Goal: Task Accomplishment & Management: Manage account settings

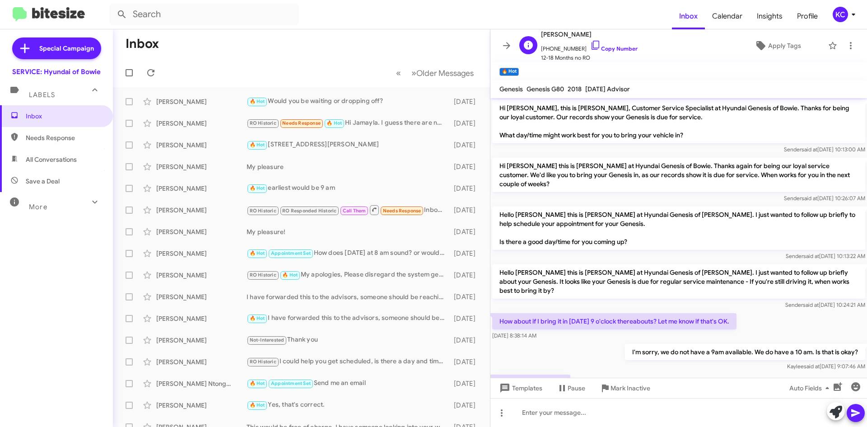
scroll to position [65, 0]
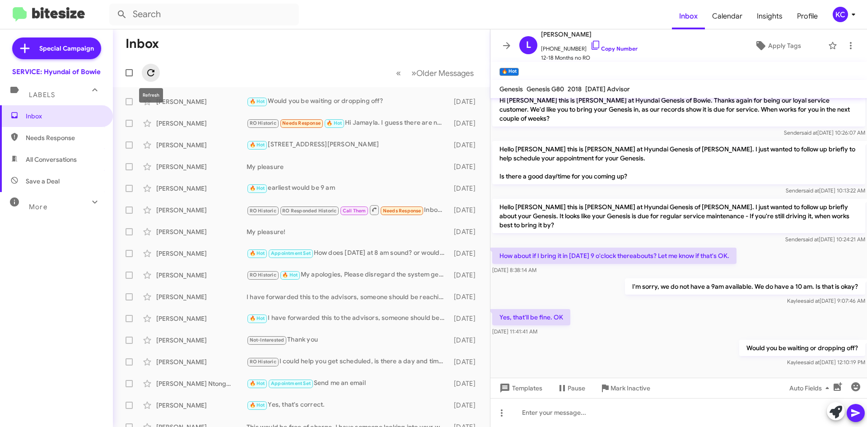
click at [154, 71] on icon at bounding box center [150, 72] width 7 height 7
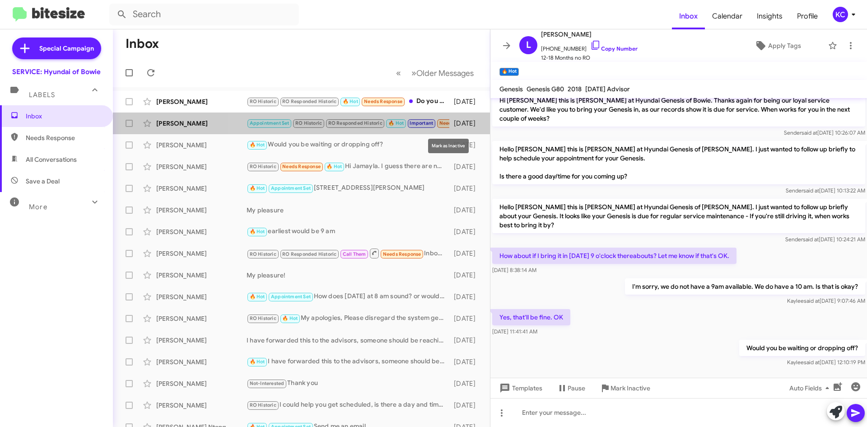
click at [0, 0] on icon at bounding box center [0, 0] width 0 height 0
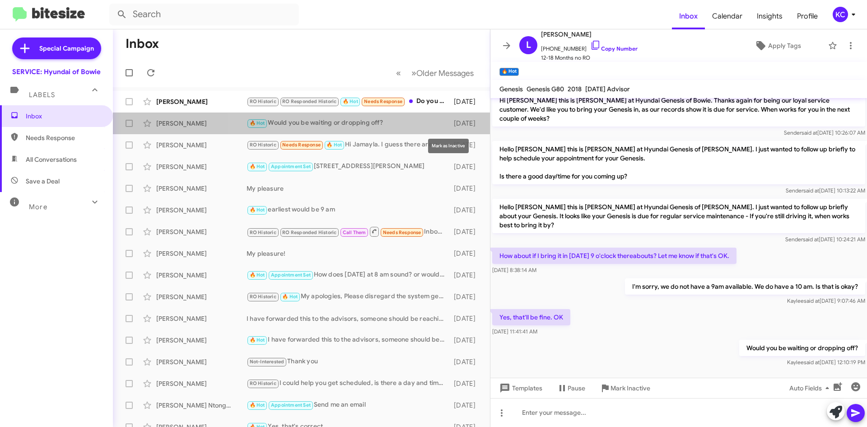
click at [0, 0] on icon at bounding box center [0, 0] width 0 height 0
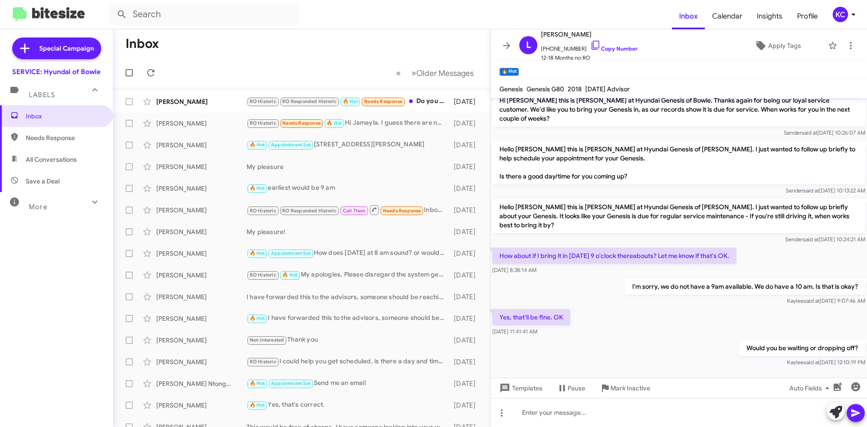
click at [60, 198] on div "More" at bounding box center [47, 203] width 80 height 17
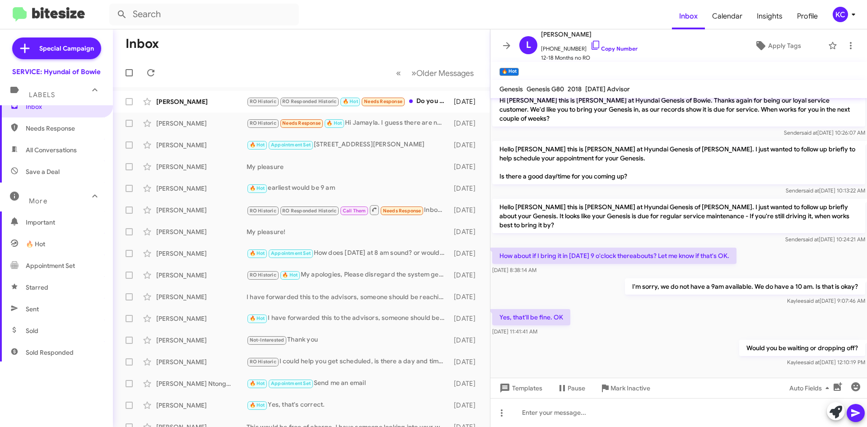
scroll to position [0, 0]
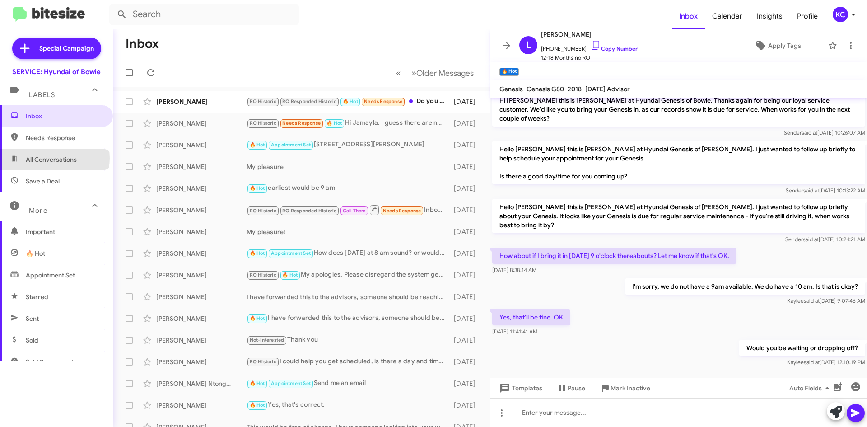
click at [54, 158] on span "All Conversations" at bounding box center [51, 159] width 51 height 9
type input "in:all-conversations"
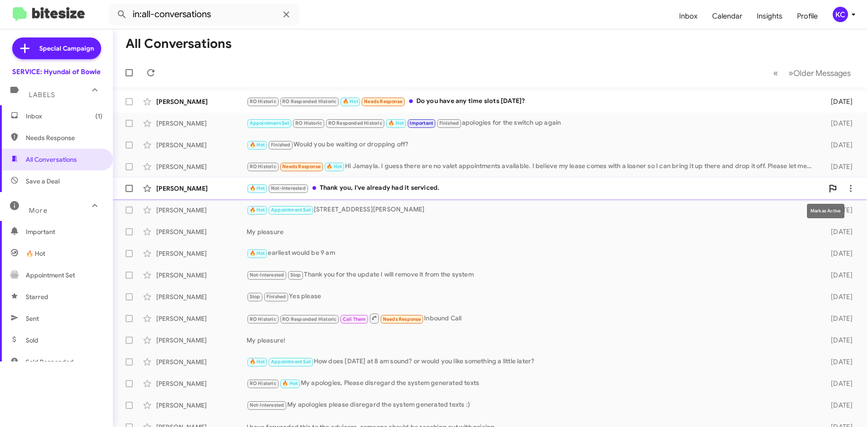
click at [827, 188] on icon at bounding box center [832, 188] width 11 height 11
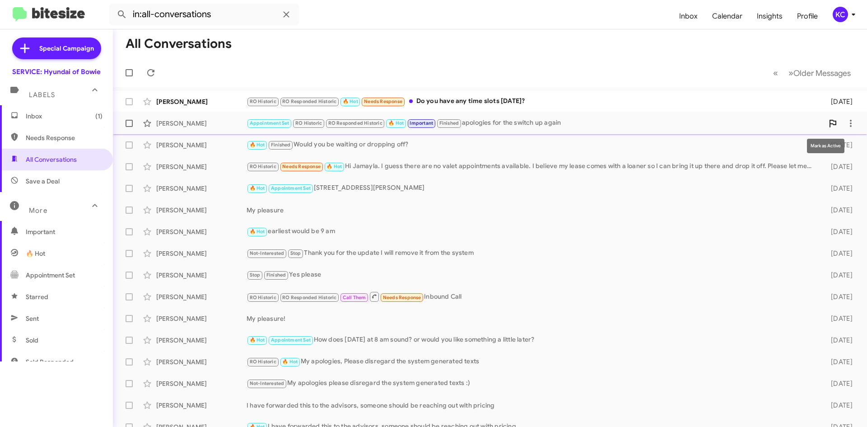
click at [827, 128] on icon at bounding box center [832, 123] width 11 height 11
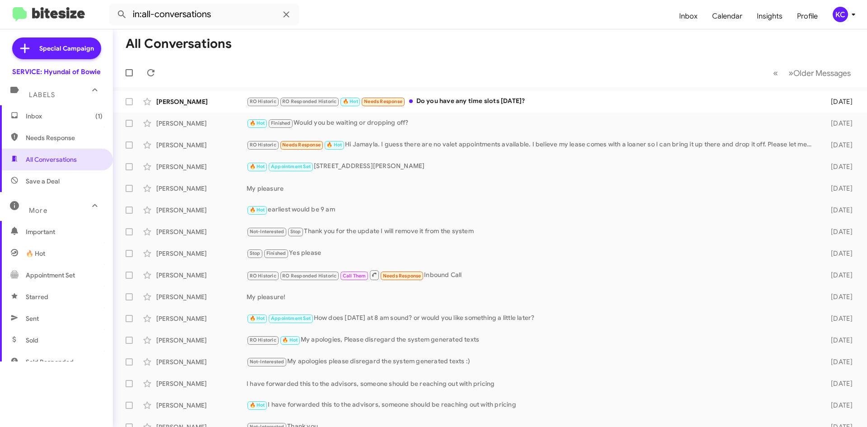
click at [46, 118] on span "Inbox (1)" at bounding box center [64, 116] width 77 height 9
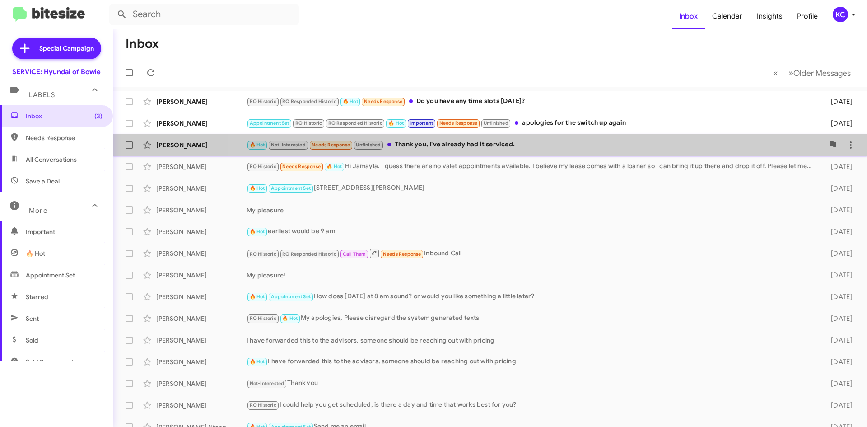
click at [589, 140] on div "🔥 Hot Not-Interested Needs Response Unfinished Thank you, I've already had it s…" at bounding box center [534, 144] width 577 height 10
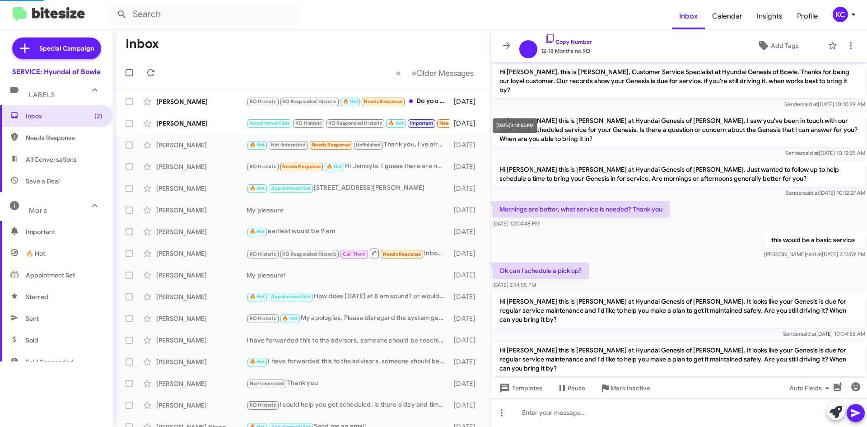
scroll to position [133, 0]
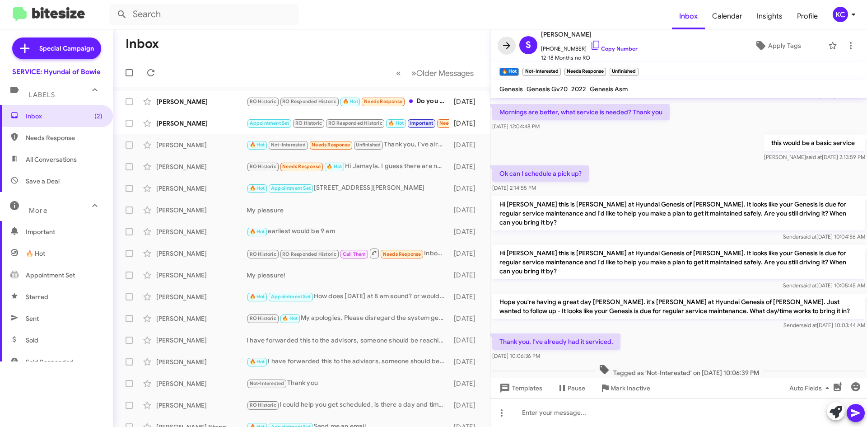
click at [508, 49] on icon at bounding box center [506, 45] width 11 height 11
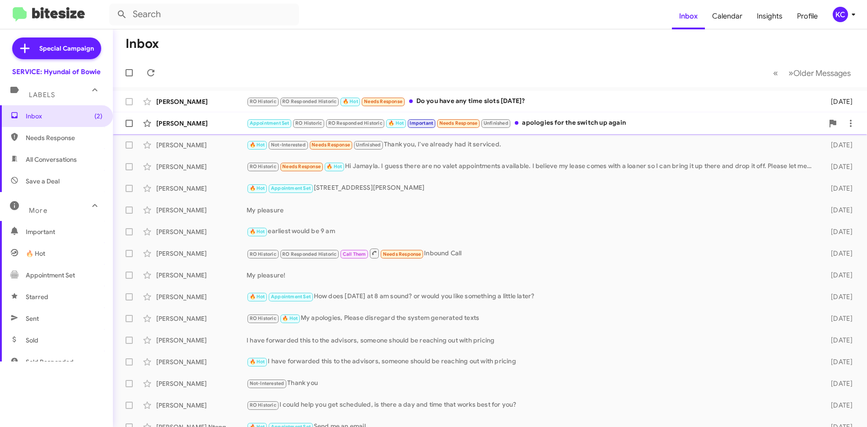
click at [550, 120] on div "Appointment Set RO Historic RO Responded Historic 🔥 Hot Important Needs Respons…" at bounding box center [534, 123] width 577 height 10
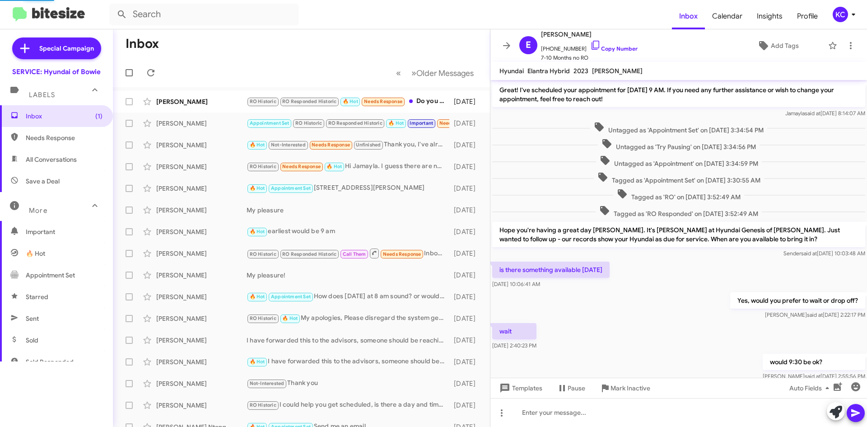
scroll to position [268, 0]
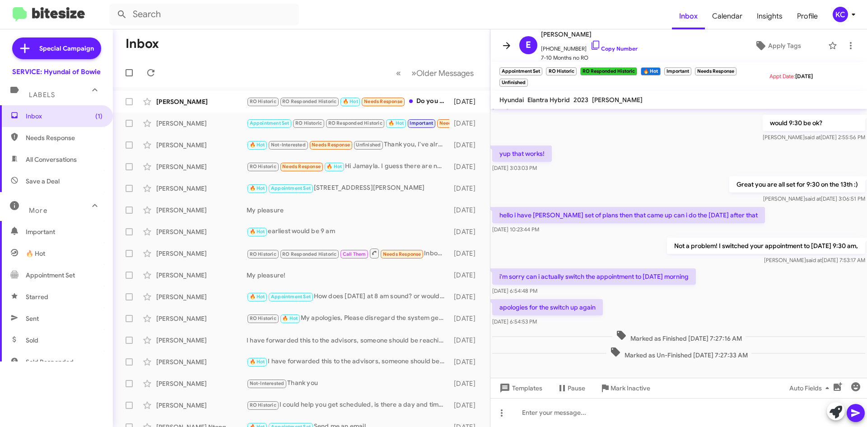
click at [504, 42] on icon at bounding box center [506, 45] width 11 height 11
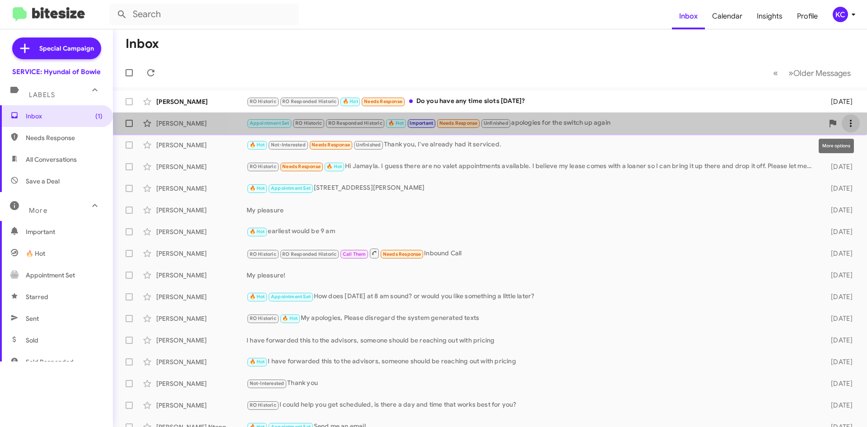
click at [845, 119] on icon at bounding box center [850, 123] width 11 height 11
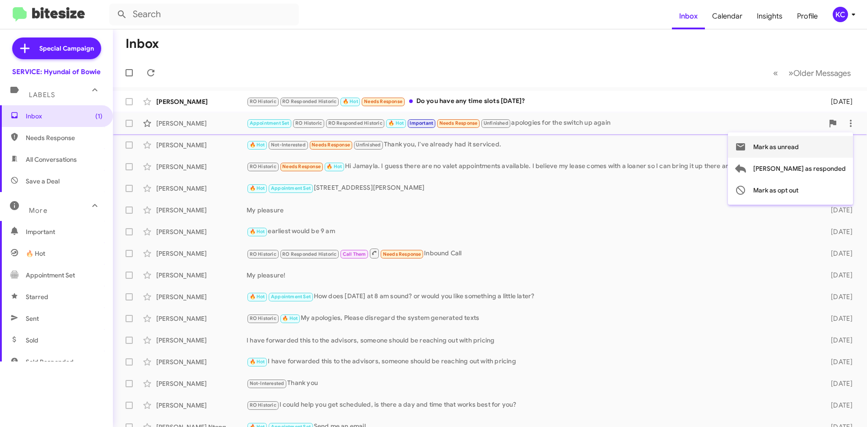
click at [799, 145] on span "Mark as unread" at bounding box center [776, 147] width 46 height 22
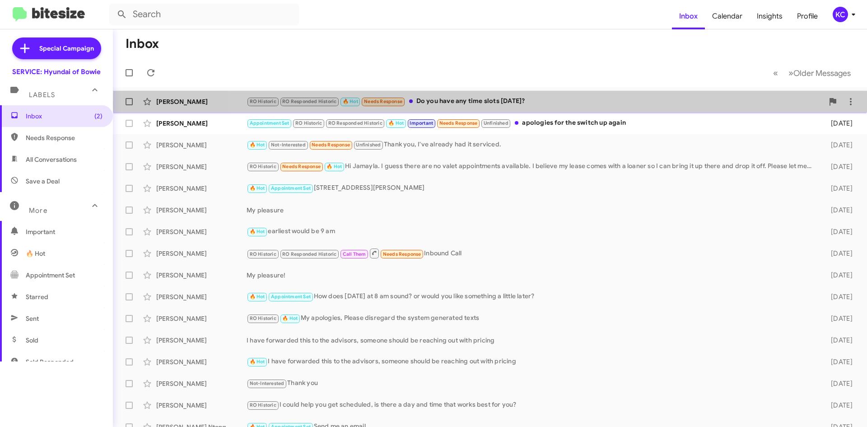
click at [646, 104] on div "RO Historic RO Responded Historic 🔥 Hot Needs Response Do you have any time slo…" at bounding box center [534, 101] width 577 height 10
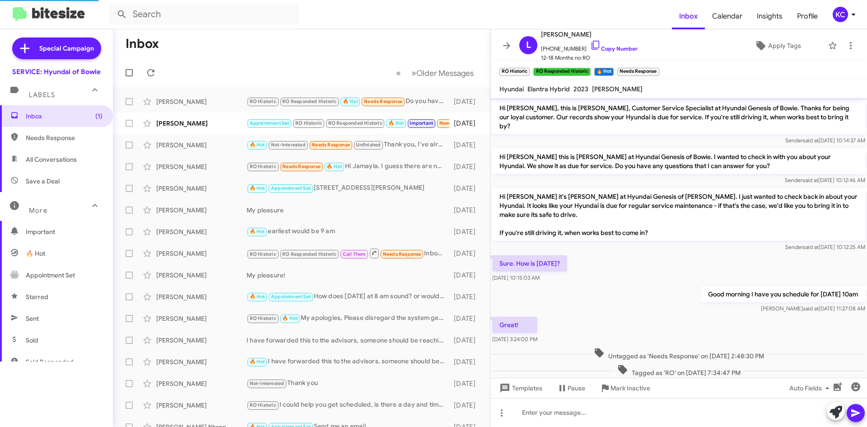
scroll to position [392, 0]
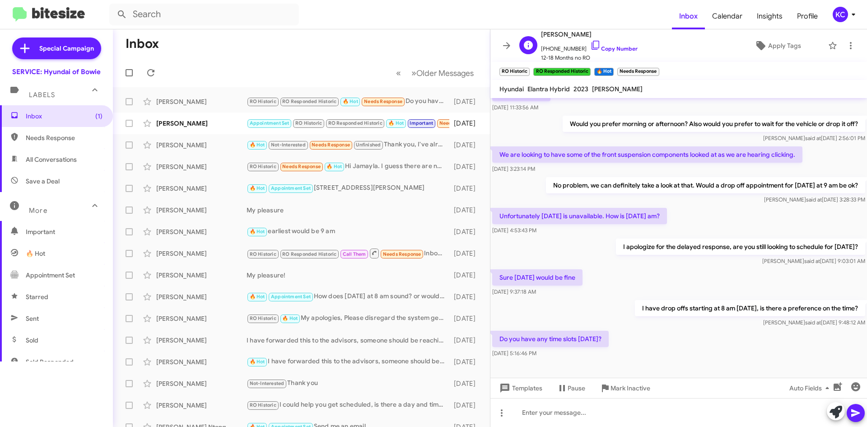
click at [600, 44] on span "+13016514928 Copy Number" at bounding box center [589, 47] width 97 height 14
click at [578, 50] on span "+13016514928 Copy Number" at bounding box center [589, 47] width 97 height 14
click at [590, 44] on icon at bounding box center [595, 45] width 11 height 11
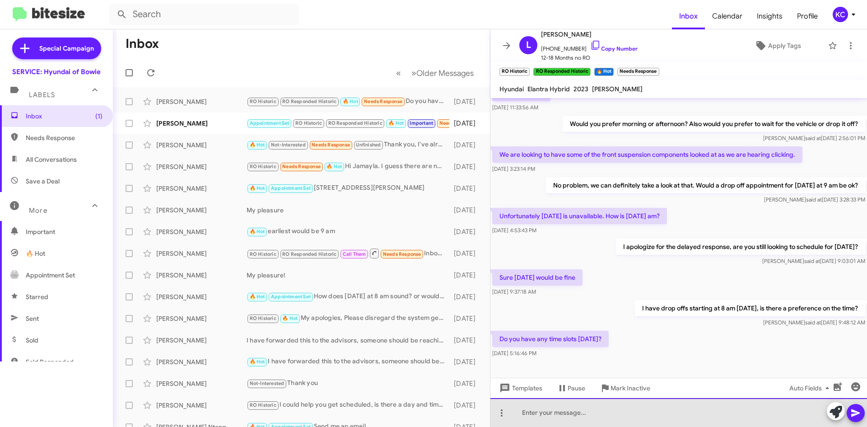
click at [753, 412] on div at bounding box center [678, 412] width 376 height 29
click at [654, 408] on div "Good morning! We have available appo" at bounding box center [678, 412] width 376 height 29
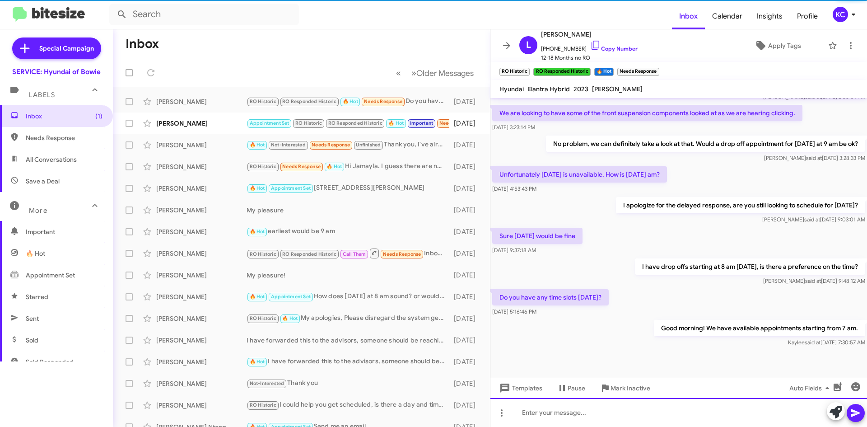
scroll to position [443, 0]
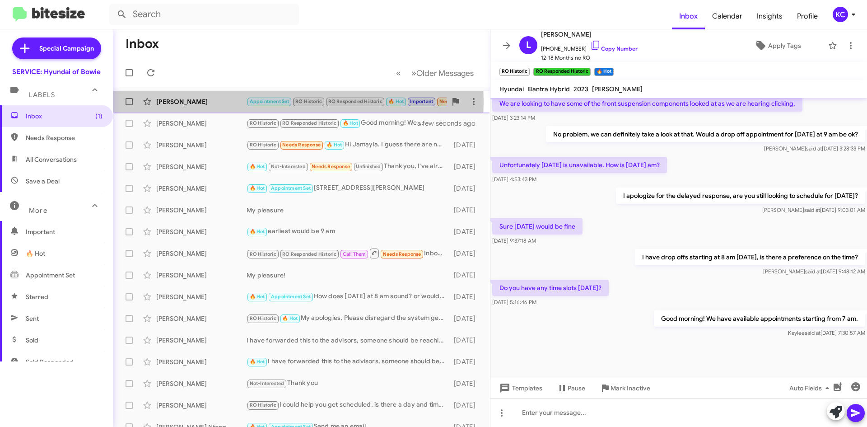
click at [231, 102] on div "Elijah Jones" at bounding box center [201, 101] width 90 height 9
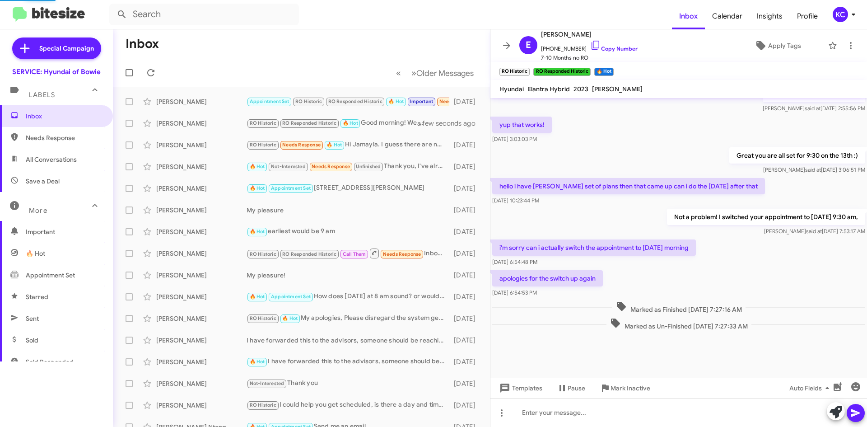
scroll to position [297, 0]
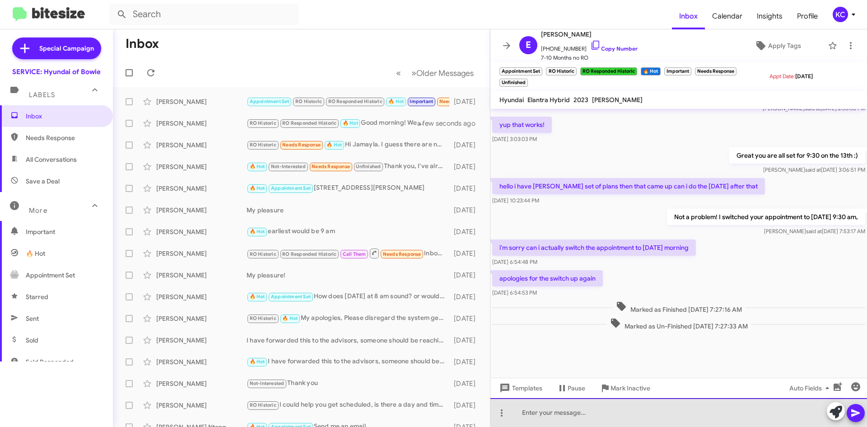
click at [573, 417] on div at bounding box center [678, 412] width 376 height 29
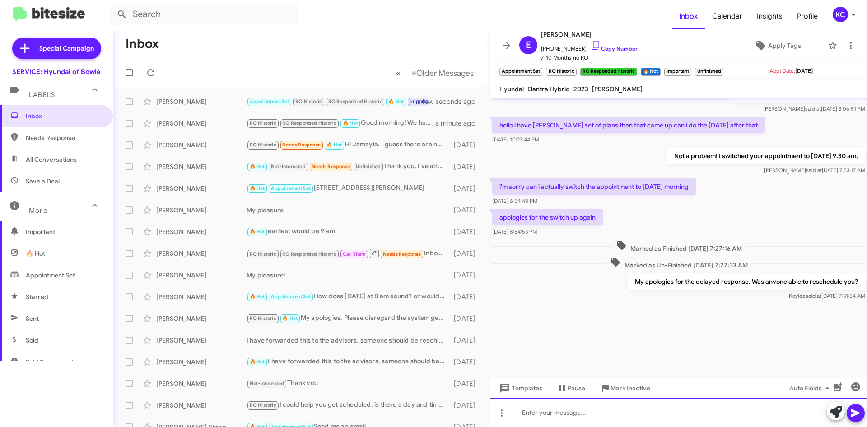
scroll to position [769, 0]
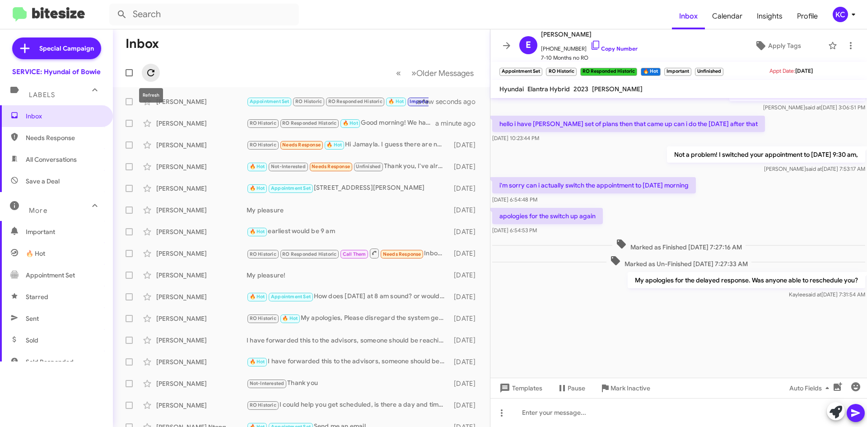
click at [149, 71] on icon at bounding box center [150, 72] width 11 height 11
click at [399, 127] on div "RO Historic RO Responded Historic 🔥 Hot Good morning! We have available appoint…" at bounding box center [346, 123] width 200 height 10
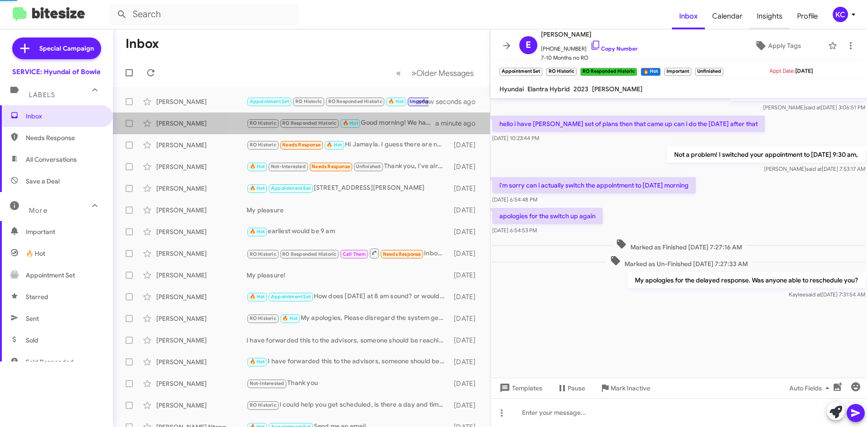
scroll to position [401, 0]
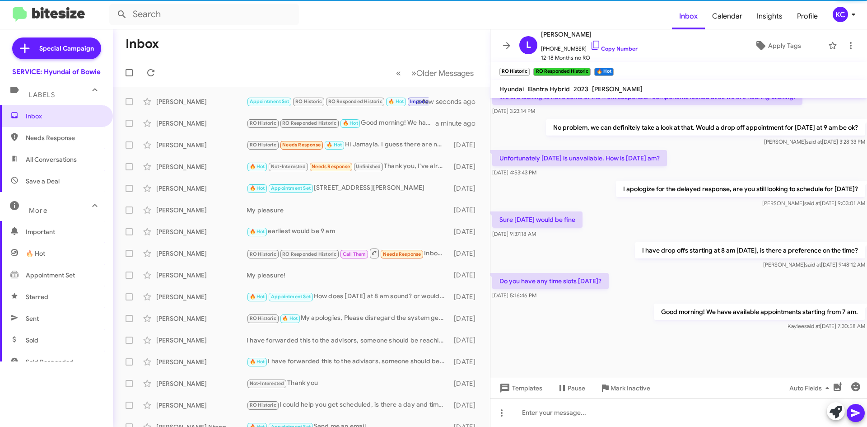
click at [840, 28] on mat-toolbar "Inbox Calendar Insights Profile KC" at bounding box center [433, 14] width 867 height 29
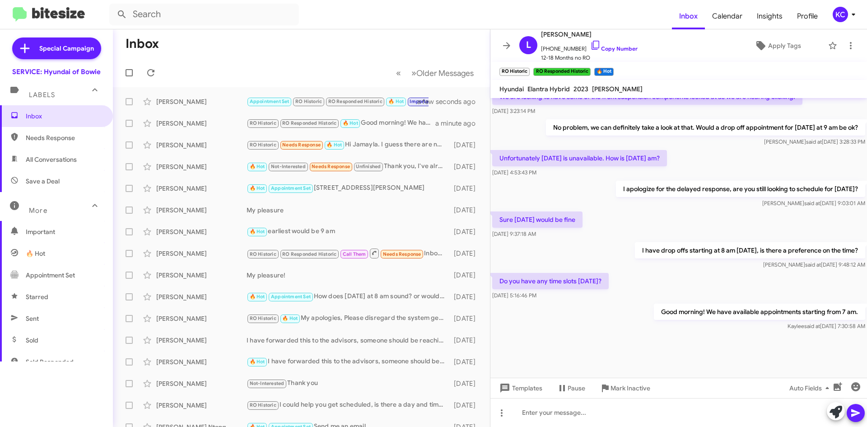
click at [841, 24] on mat-toolbar "Inbox Calendar Insights Profile KC" at bounding box center [433, 14] width 867 height 29
click at [842, 12] on div "KC" at bounding box center [839, 14] width 15 height 15
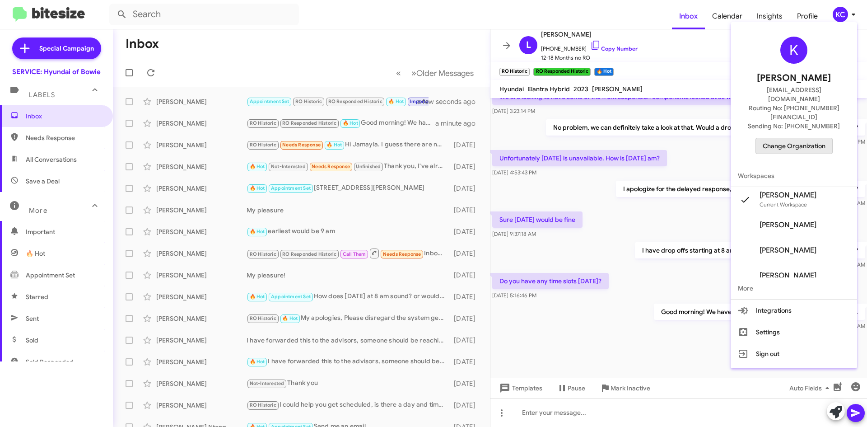
click at [815, 138] on span "Change Organization" at bounding box center [793, 145] width 63 height 15
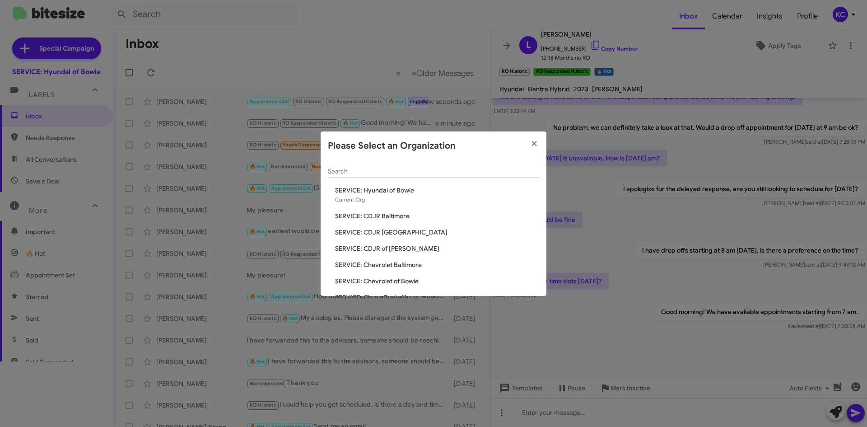
click at [374, 218] on span "SERVICE: CDJR Baltimore" at bounding box center [437, 215] width 204 height 9
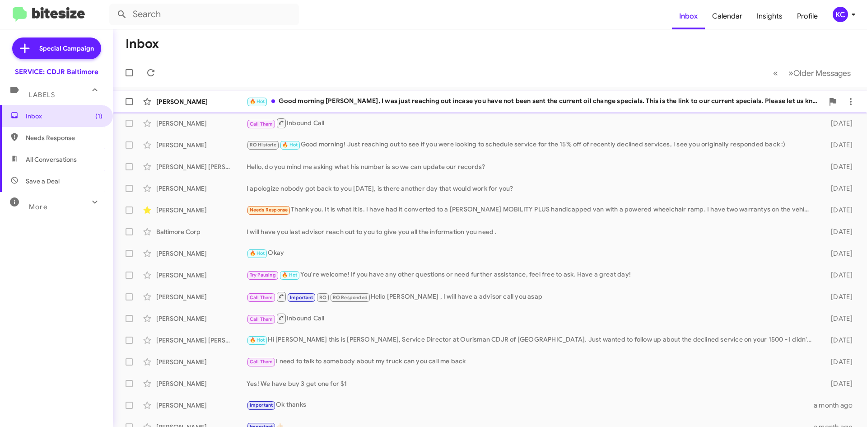
click at [463, 111] on span "Anthony Sergi 🔥 Hot Good morning Anthony, I was just reaching out incase you ha…" at bounding box center [490, 102] width 754 height 22
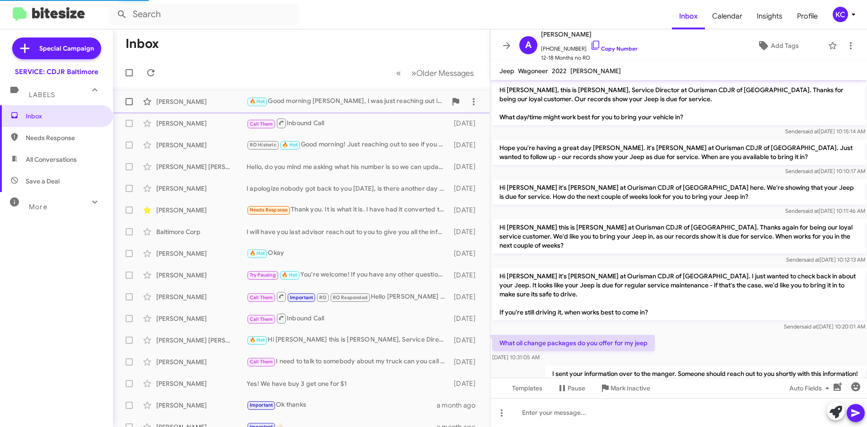
scroll to position [149, 0]
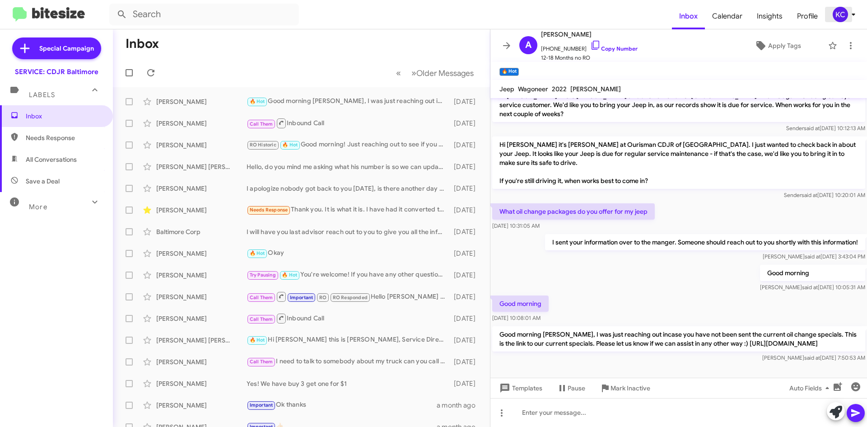
click at [832, 11] on span "KC" at bounding box center [845, 14] width 27 height 15
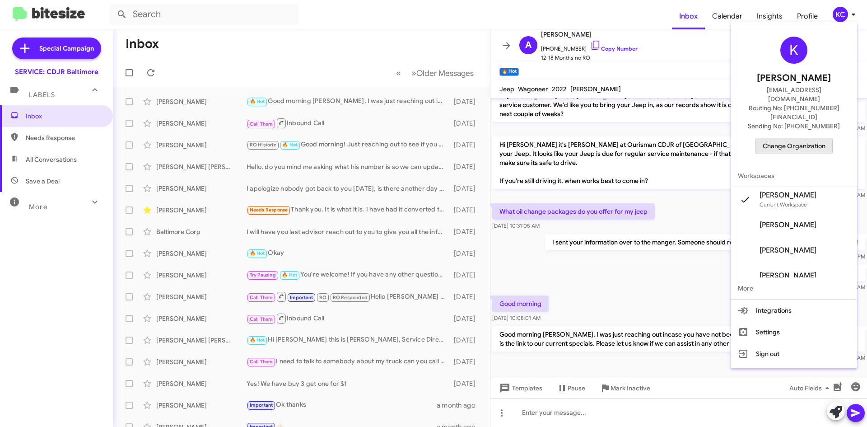
click at [804, 138] on span "Change Organization" at bounding box center [793, 145] width 63 height 15
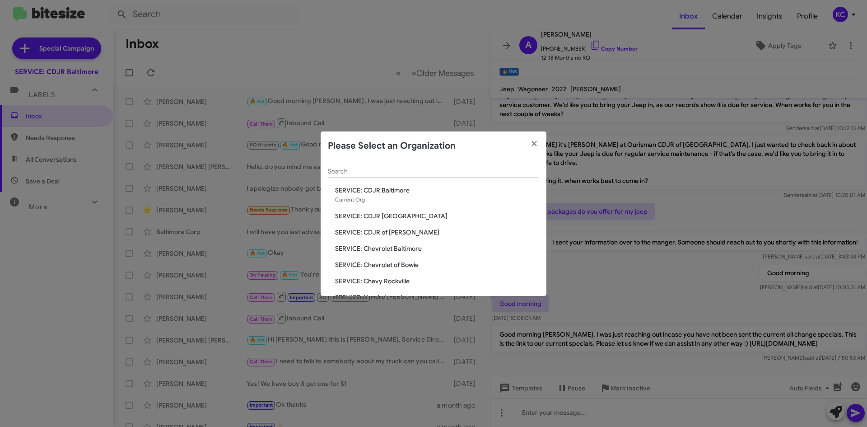
click at [368, 217] on span "SERVICE: CDJR [GEOGRAPHIC_DATA]" at bounding box center [437, 215] width 204 height 9
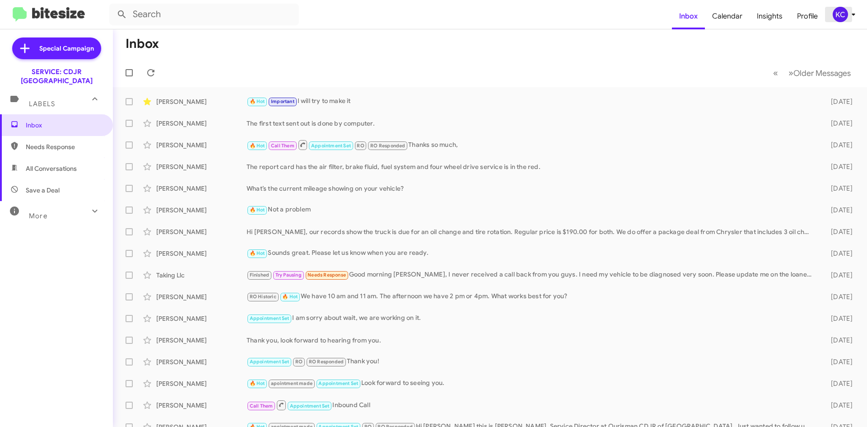
click at [843, 14] on div "KC" at bounding box center [839, 14] width 15 height 15
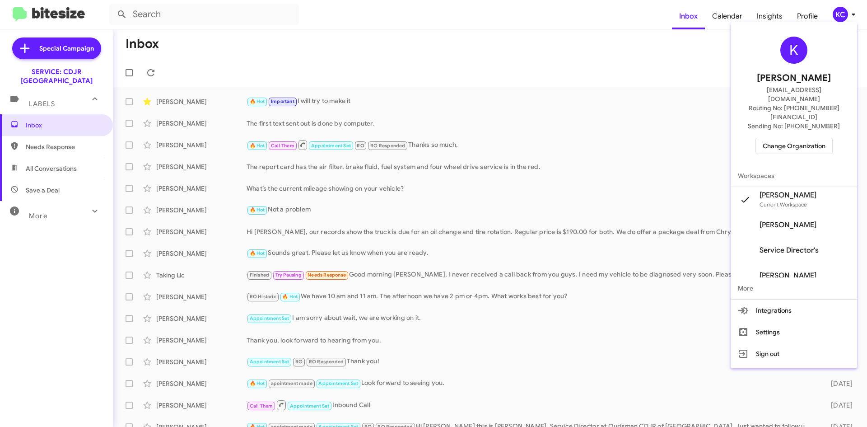
click at [807, 138] on span "Change Organization" at bounding box center [793, 145] width 63 height 15
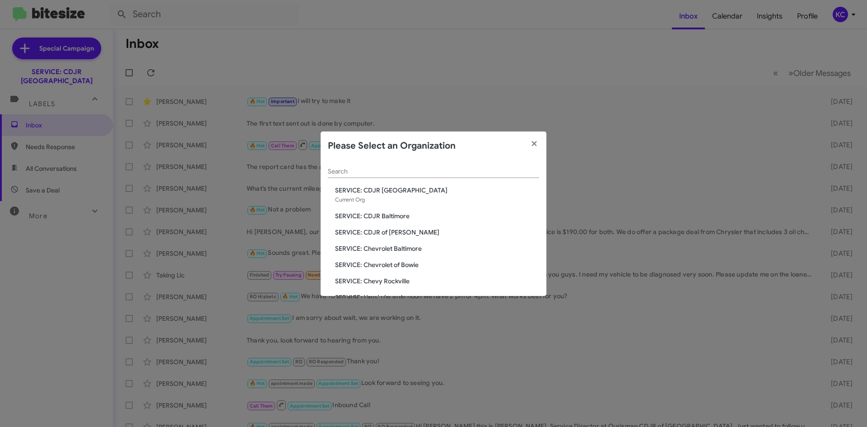
click at [394, 218] on span "SERVICE: CDJR Baltimore" at bounding box center [437, 215] width 204 height 9
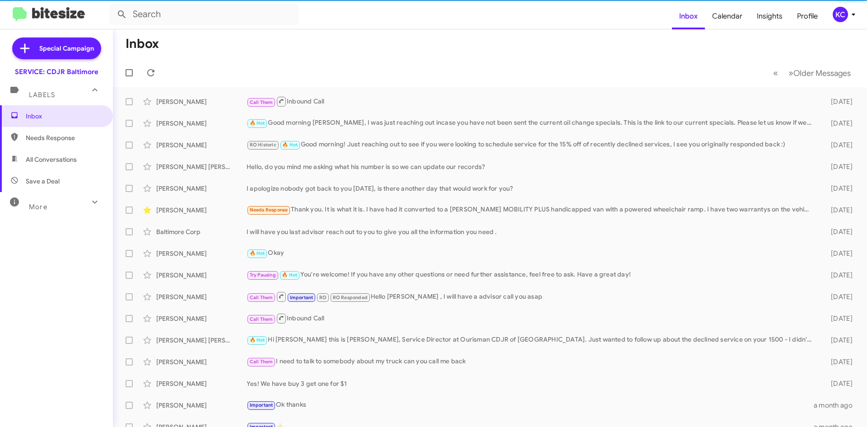
click at [835, 30] on mat-toolbar-row "Inbox" at bounding box center [490, 43] width 754 height 29
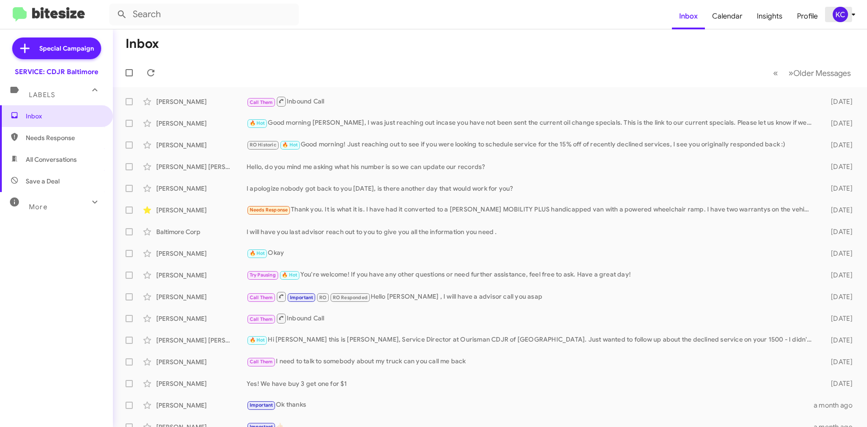
click at [835, 22] on div "KC" at bounding box center [839, 14] width 15 height 15
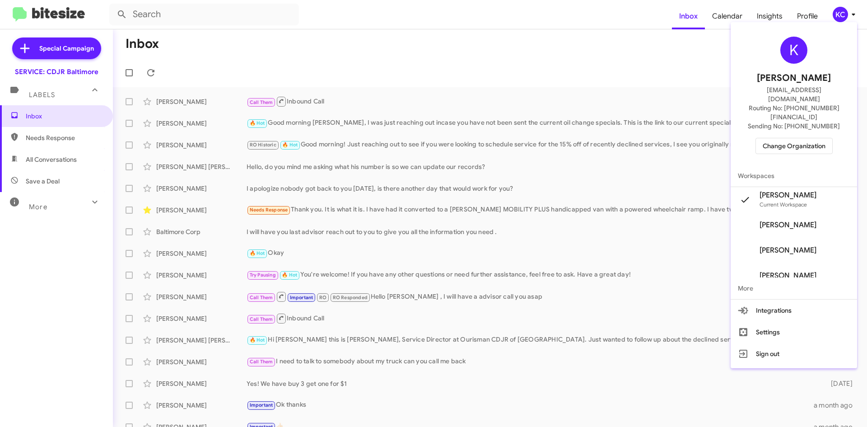
click at [794, 138] on span "Change Organization" at bounding box center [793, 145] width 63 height 15
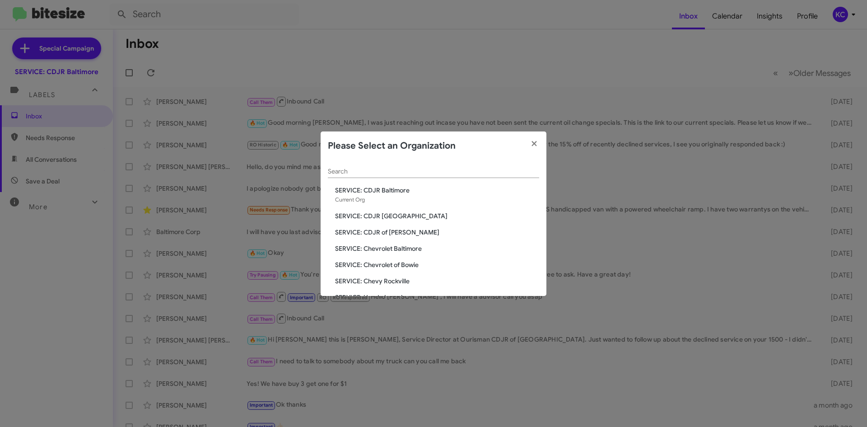
click at [384, 234] on span "SERVICE: CDJR of [PERSON_NAME]" at bounding box center [437, 232] width 204 height 9
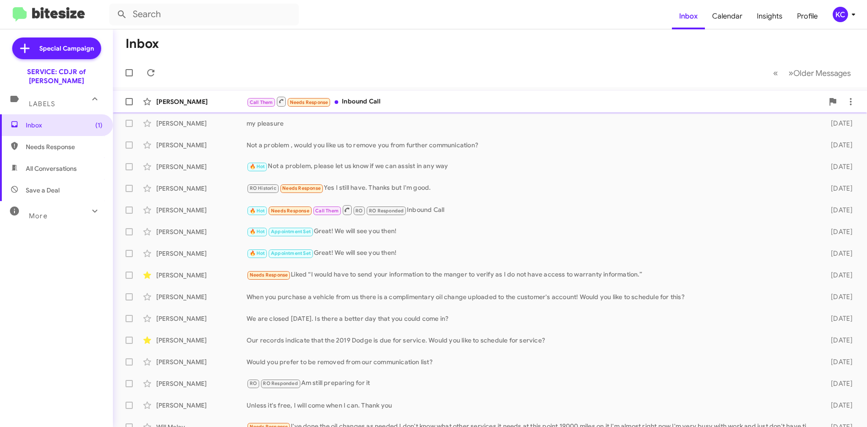
click at [453, 102] on div "Call Them Needs Response Inbound Call" at bounding box center [534, 101] width 577 height 11
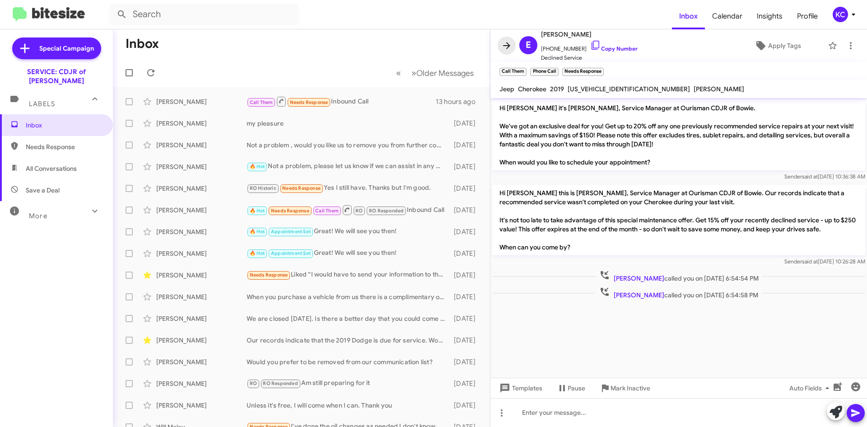
click at [507, 45] on icon at bounding box center [506, 45] width 11 height 11
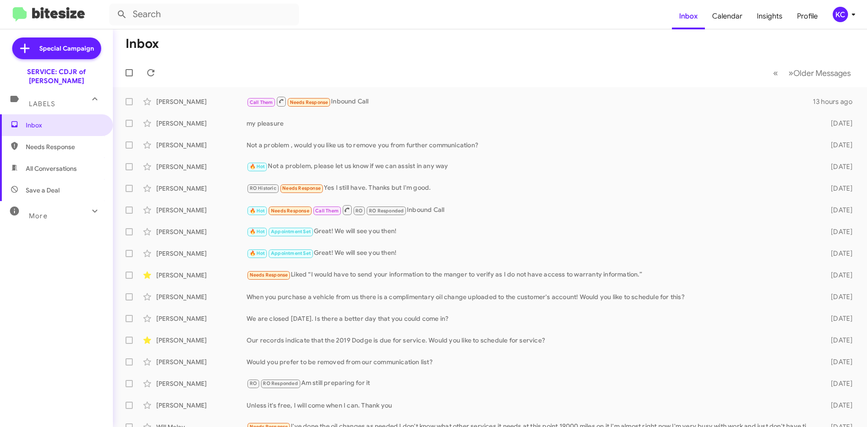
click at [841, 8] on div "KC" at bounding box center [839, 14] width 15 height 15
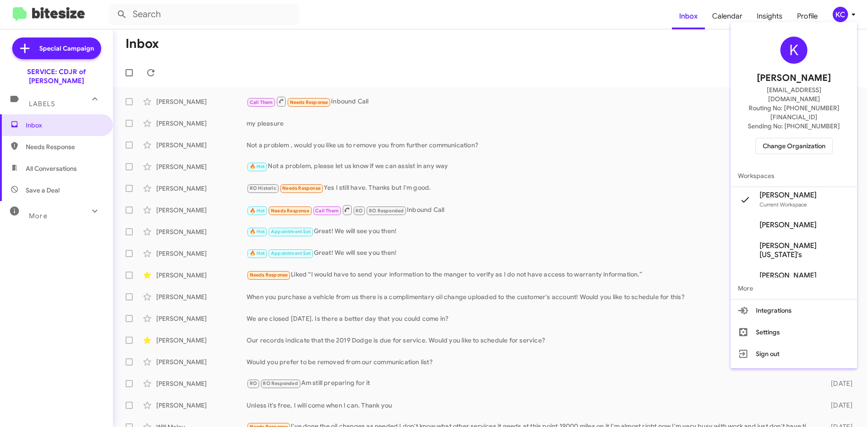
click at [795, 138] on span "Change Organization" at bounding box center [793, 145] width 63 height 15
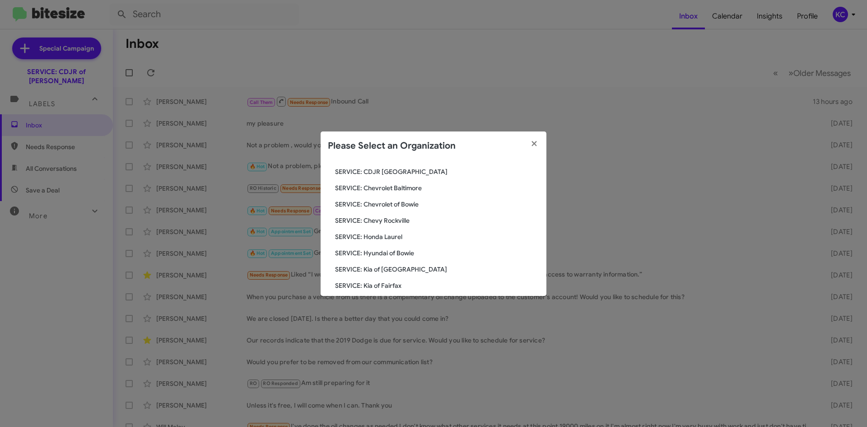
scroll to position [45, 0]
click at [398, 202] on span "SERVICE: Chevrolet Baltimore" at bounding box center [437, 203] width 204 height 9
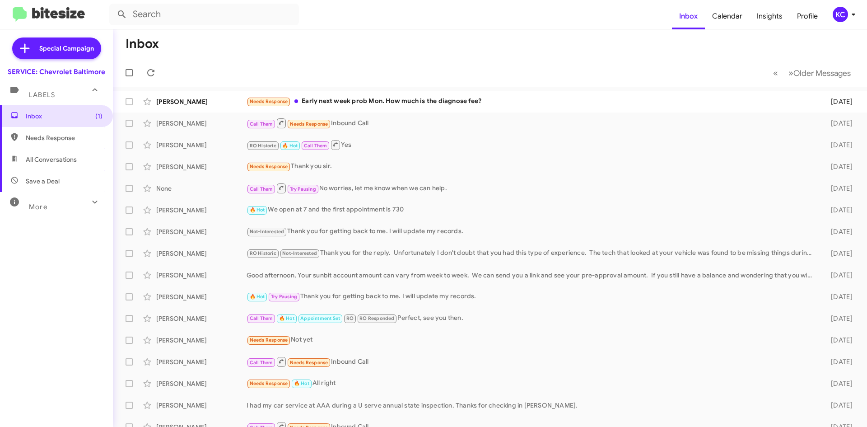
click at [845, 20] on div "KC" at bounding box center [839, 14] width 15 height 15
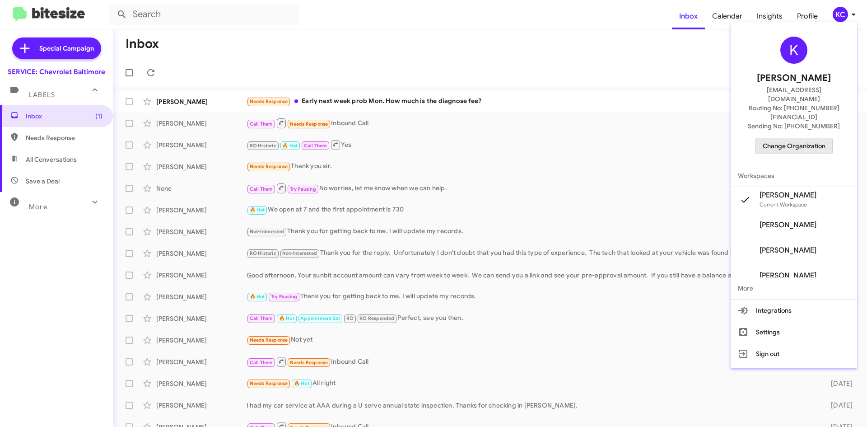
click at [805, 138] on span "Change Organization" at bounding box center [793, 145] width 63 height 15
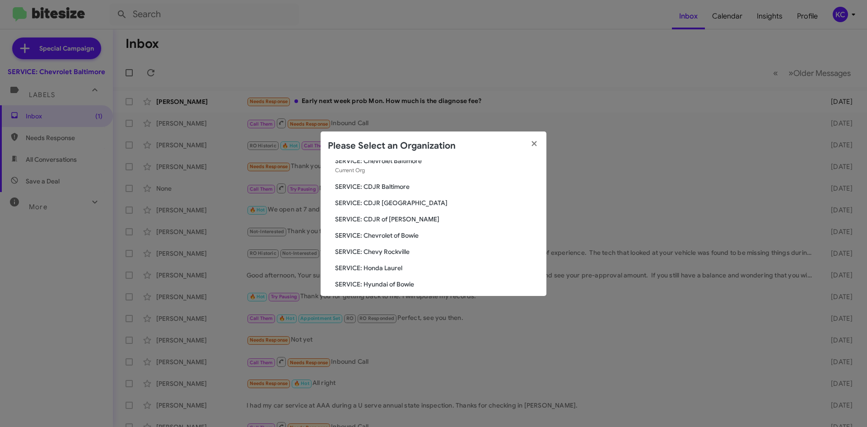
scroll to position [45, 0]
click at [400, 219] on span "SERVICE: Chevrolet of Bowie" at bounding box center [437, 219] width 204 height 9
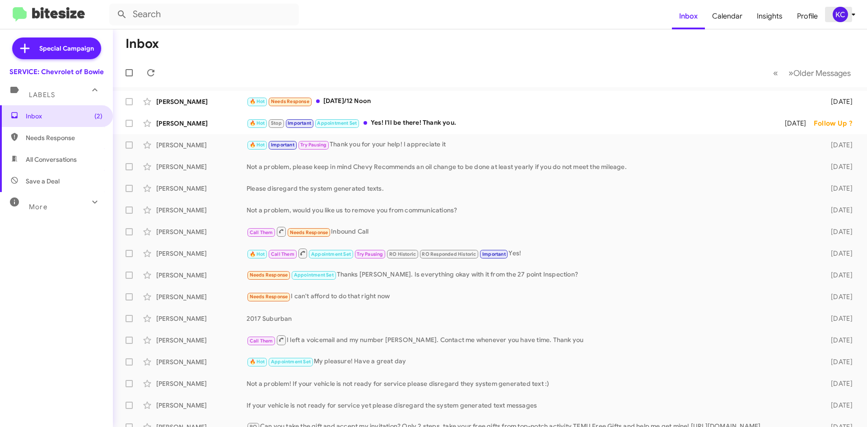
click at [840, 11] on div "KC" at bounding box center [839, 14] width 15 height 15
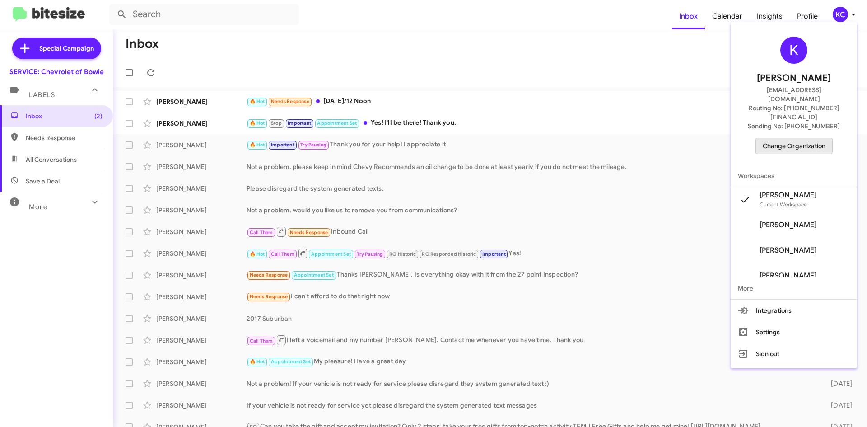
click at [797, 138] on span "Change Organization" at bounding box center [793, 145] width 63 height 15
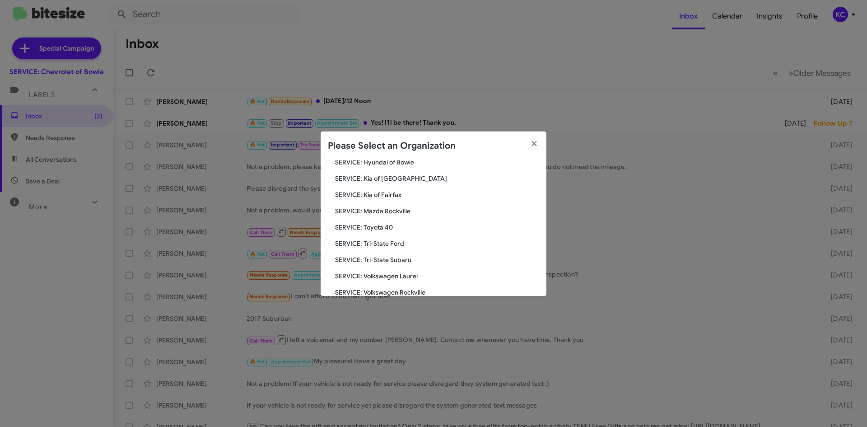
scroll to position [167, 0]
click at [394, 246] on span "SERVICE: Tri-State Subaru" at bounding box center [437, 244] width 204 height 9
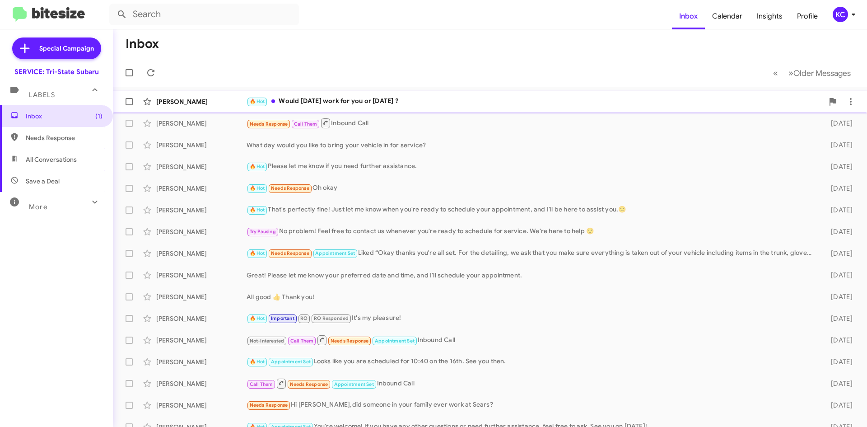
click at [492, 94] on div "[PERSON_NAME] 🔥 Hot Would [DATE] work for you or [DATE] ? [DATE] Follow Up ?" at bounding box center [489, 102] width 739 height 18
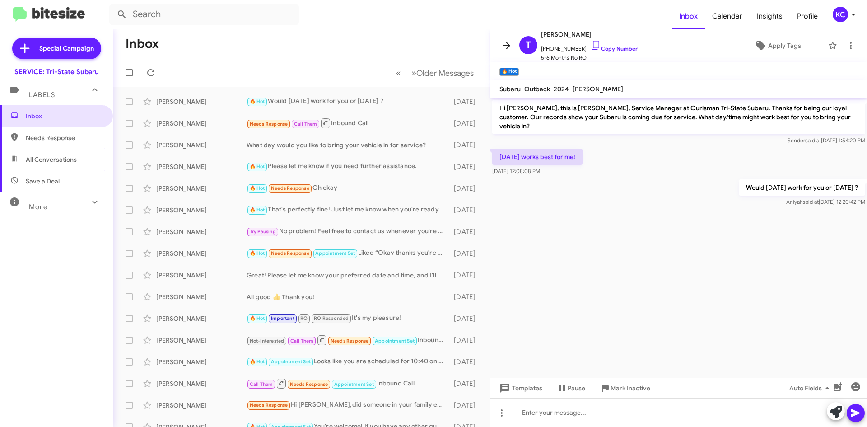
click at [506, 41] on icon at bounding box center [506, 45] width 11 height 11
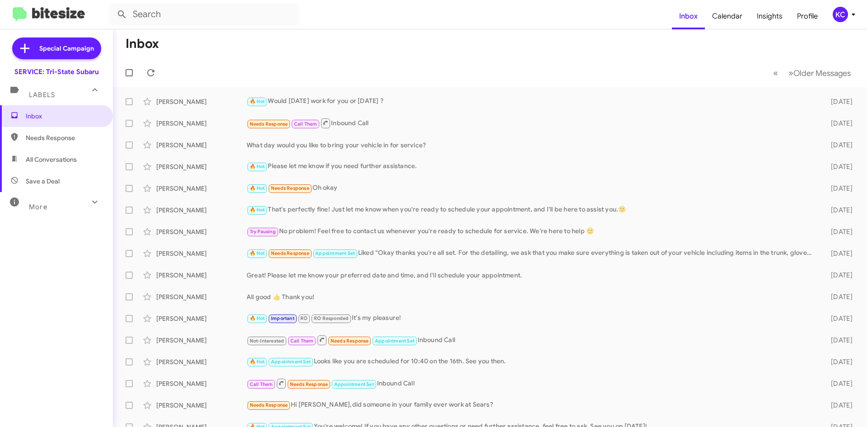
click at [836, 12] on div "KC" at bounding box center [839, 14] width 15 height 15
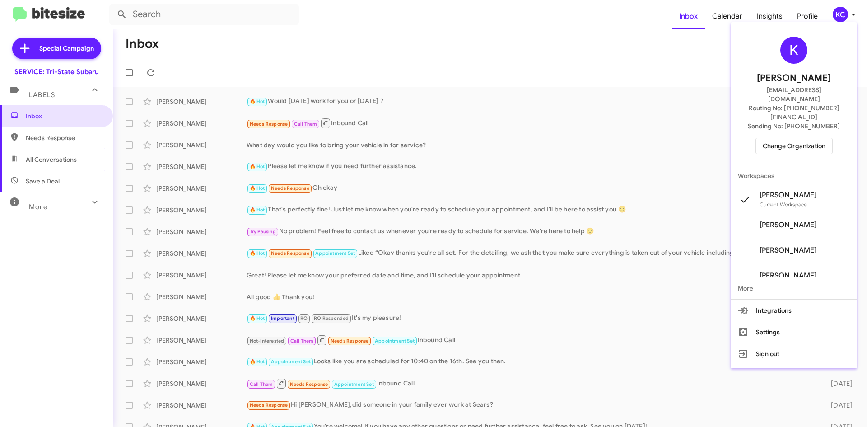
click at [777, 138] on span "Change Organization" at bounding box center [793, 145] width 63 height 15
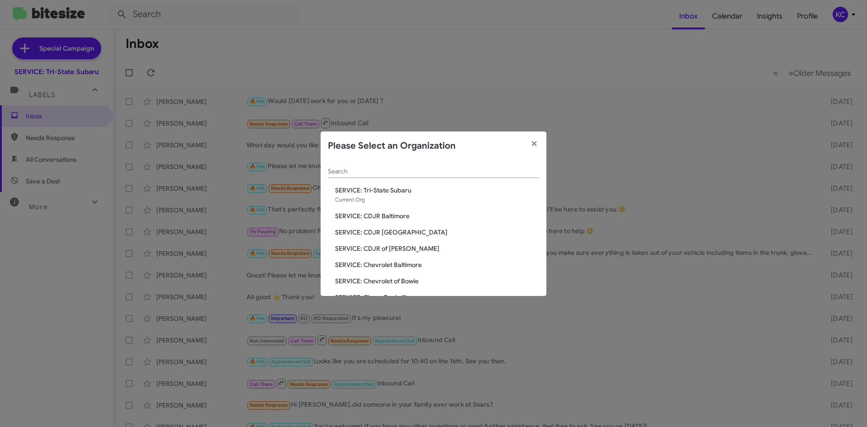
scroll to position [90, 0]
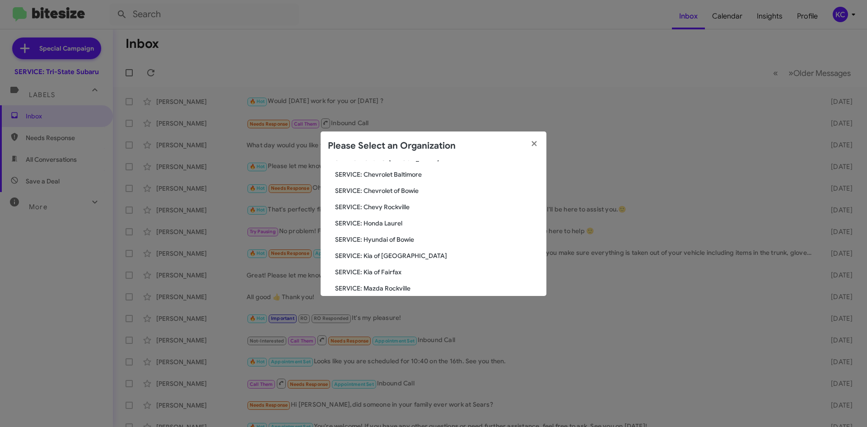
click at [388, 269] on span "SERVICE: Kia of Fairfax" at bounding box center [437, 271] width 204 height 9
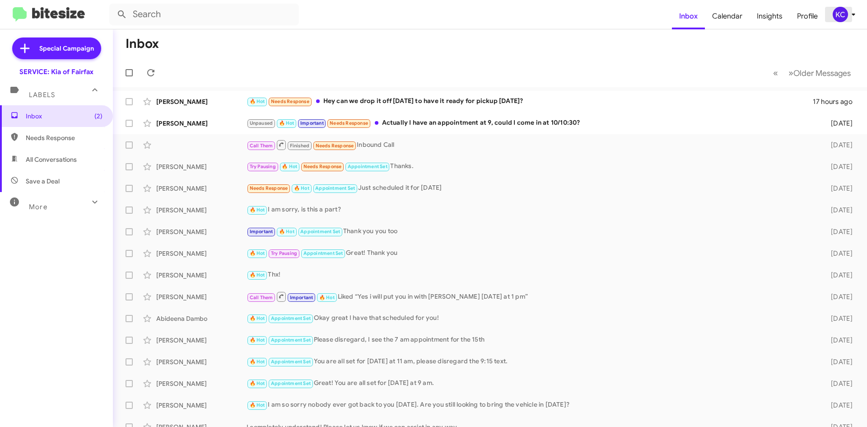
click at [839, 16] on div "KC" at bounding box center [839, 14] width 15 height 15
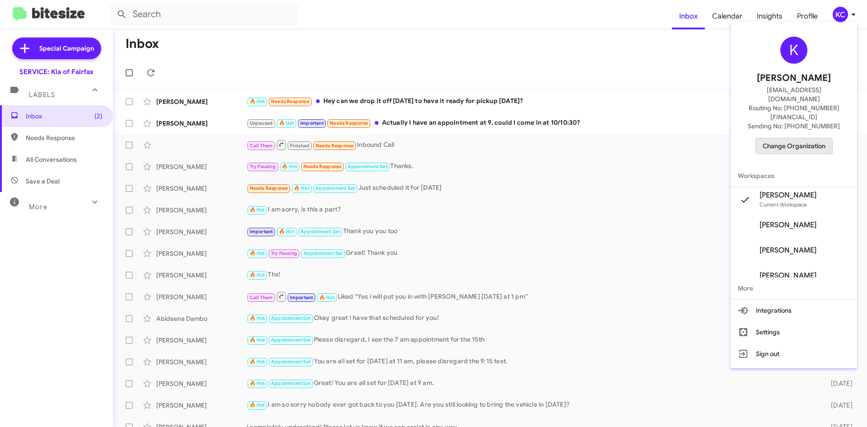
click at [801, 138] on span "Change Organization" at bounding box center [793, 145] width 63 height 15
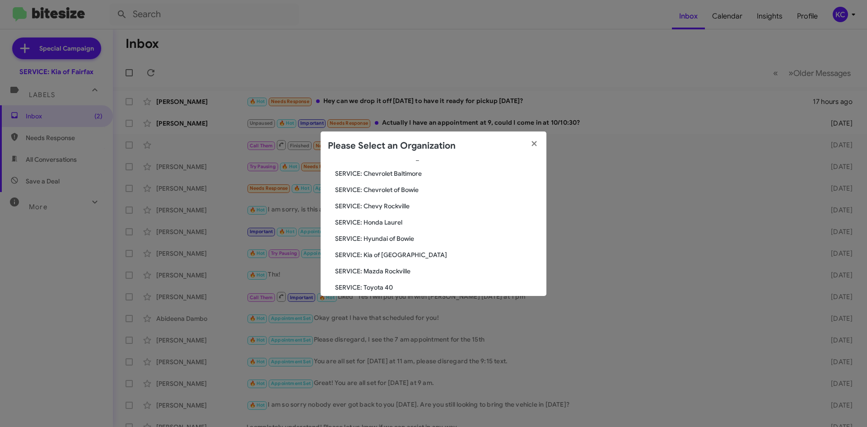
scroll to position [135, 0]
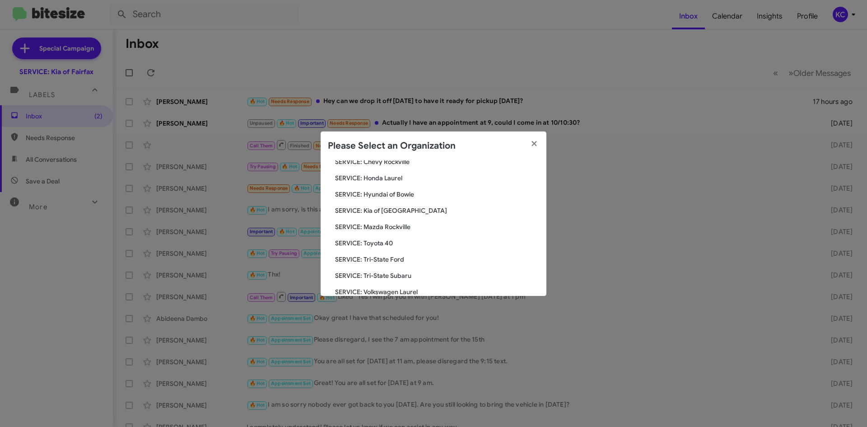
click at [379, 213] on span "SERVICE: Kia of [GEOGRAPHIC_DATA]" at bounding box center [437, 210] width 204 height 9
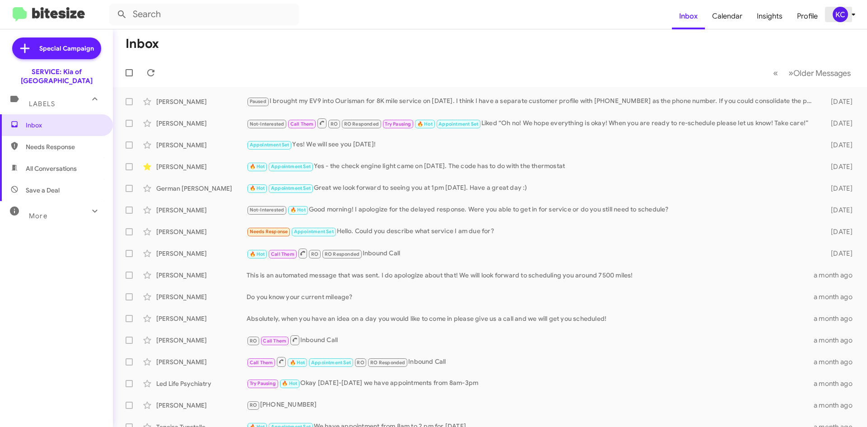
click at [845, 12] on div "KC" at bounding box center [839, 14] width 15 height 15
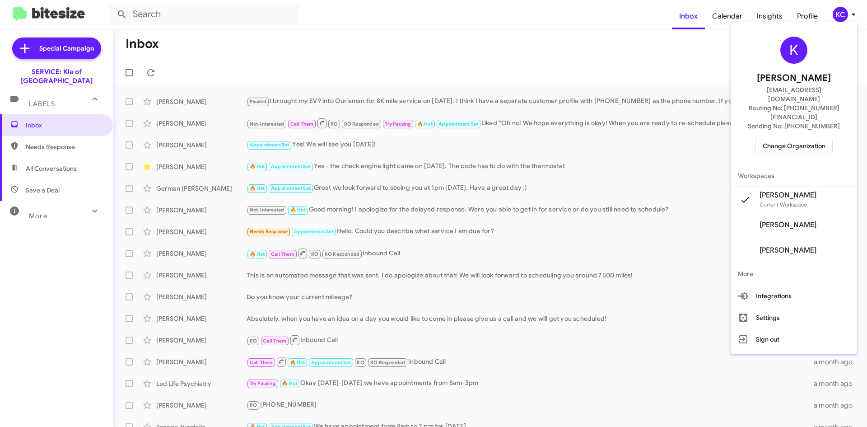
click at [809, 138] on span "Change Organization" at bounding box center [793, 145] width 63 height 15
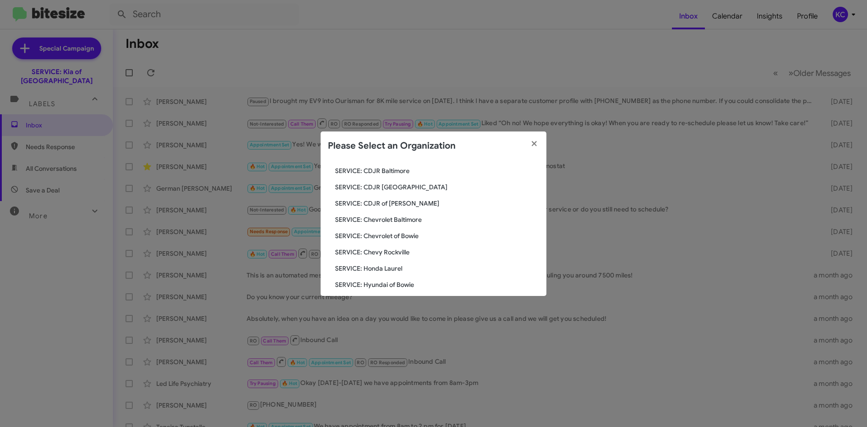
scroll to position [90, 0]
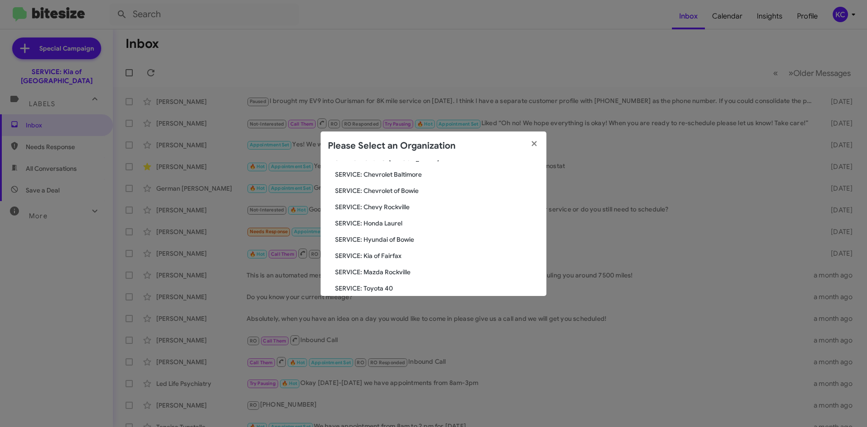
click at [396, 238] on span "SERVICE: Hyundai of Bowie" at bounding box center [437, 239] width 204 height 9
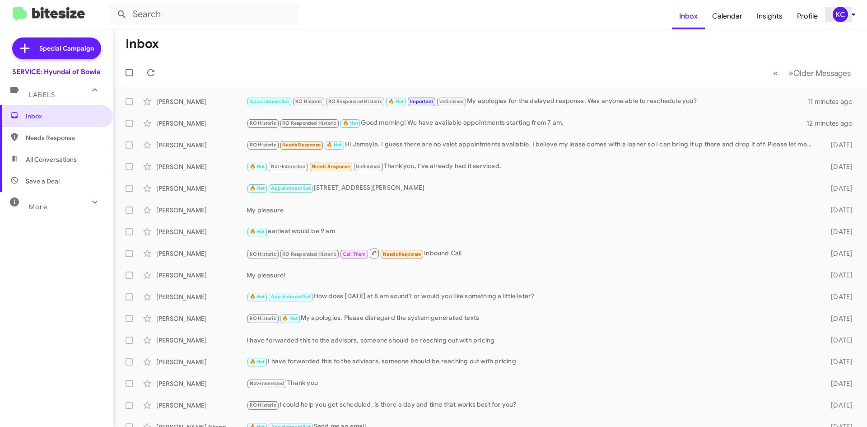
click at [849, 19] on icon at bounding box center [853, 14] width 11 height 11
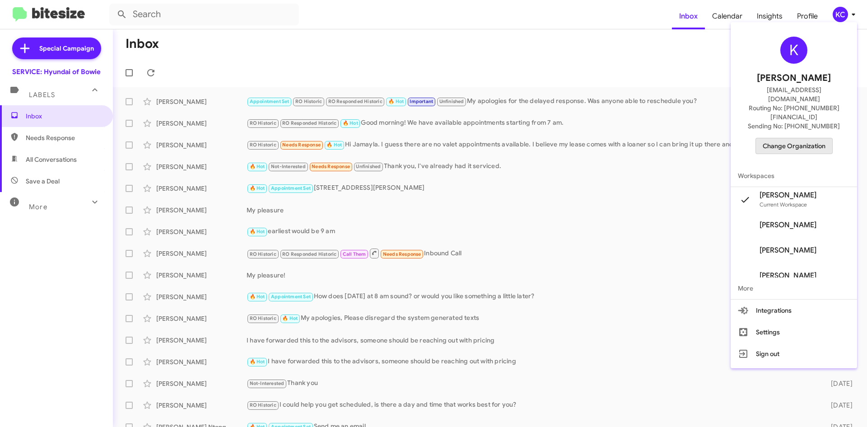
click at [810, 138] on span "Change Organization" at bounding box center [793, 145] width 63 height 15
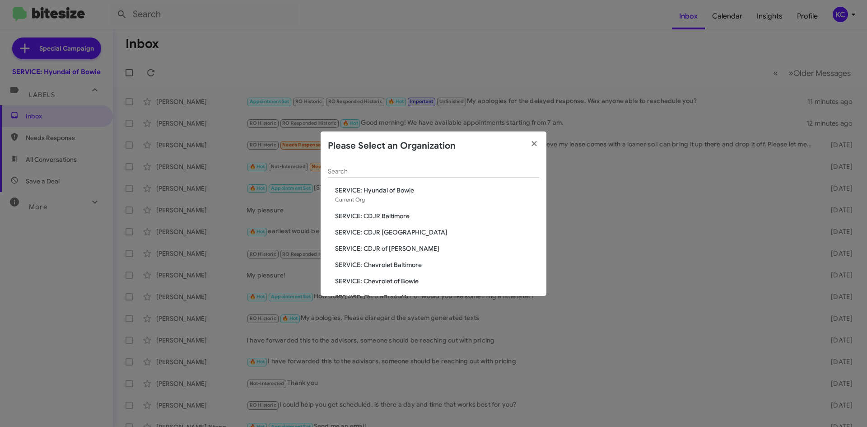
click at [100, 11] on modal-container "Please Select an Organization Search SERVICE: Hyundai of Bowie Current Org SERV…" at bounding box center [433, 213] width 867 height 427
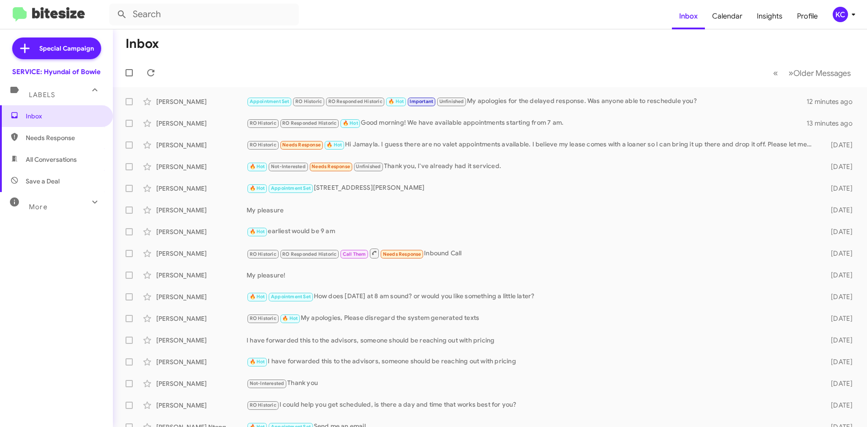
click at [838, 16] on div "KC" at bounding box center [839, 14] width 15 height 15
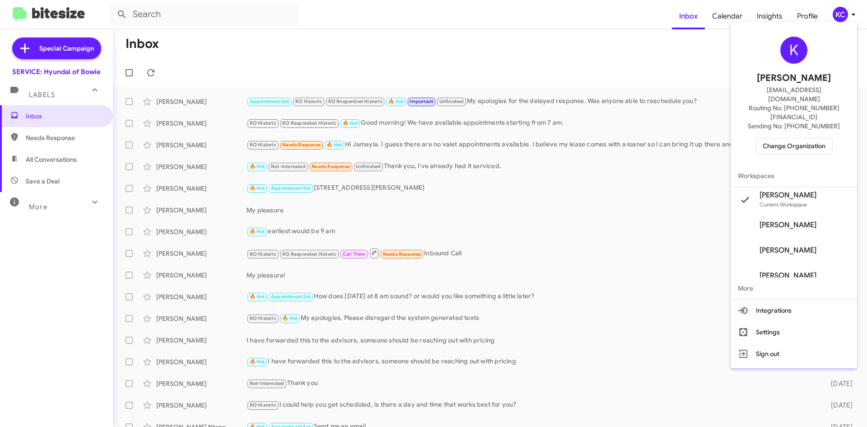
click at [789, 138] on span "Change Organization" at bounding box center [793, 145] width 63 height 15
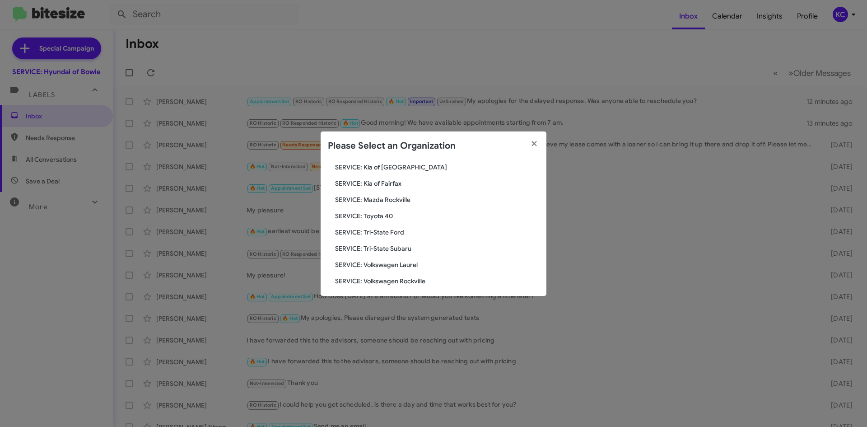
scroll to position [167, 0]
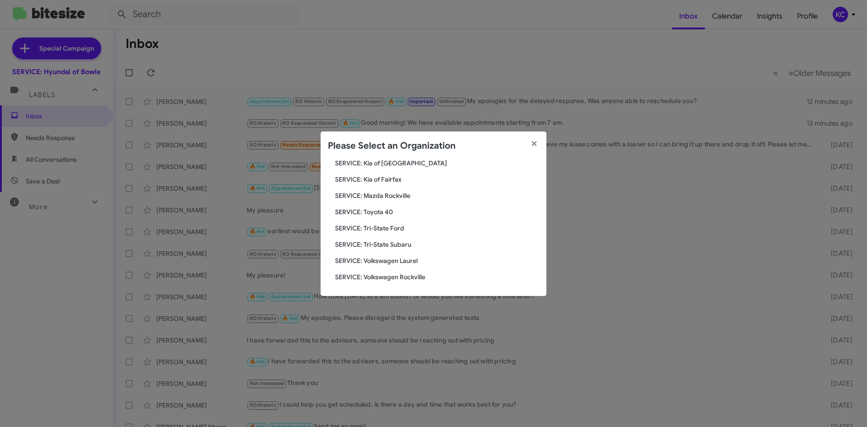
click at [410, 279] on span "SERVICE: Volkswagen Rockville" at bounding box center [437, 276] width 204 height 9
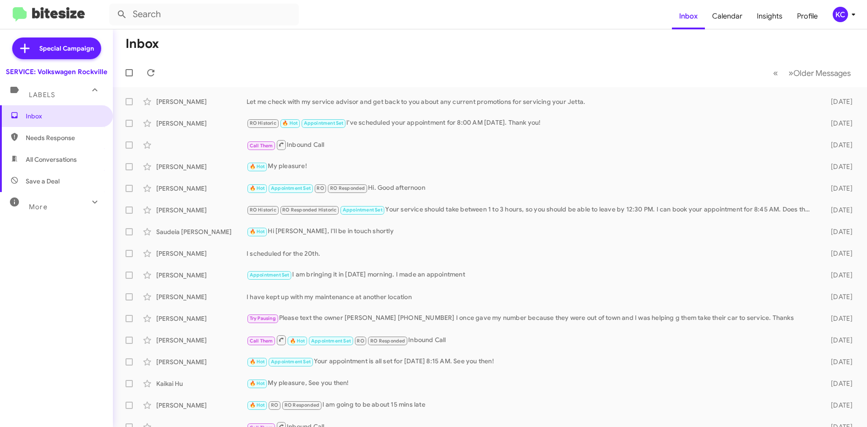
click at [848, 14] on icon at bounding box center [853, 14] width 11 height 11
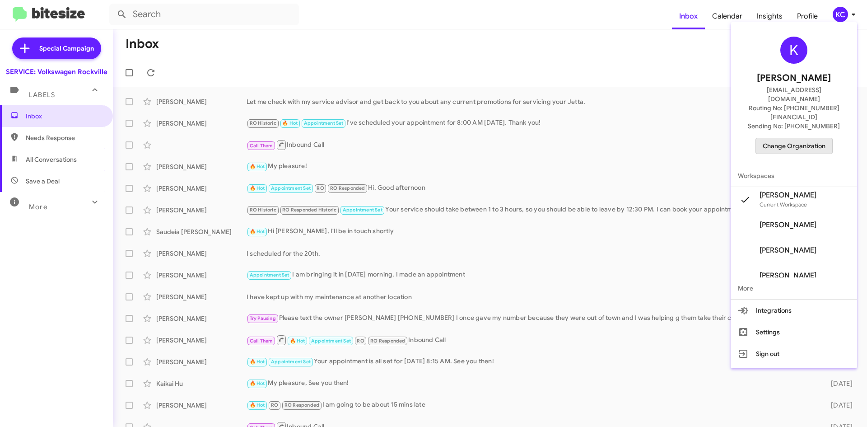
click at [812, 138] on span "Change Organization" at bounding box center [793, 145] width 63 height 15
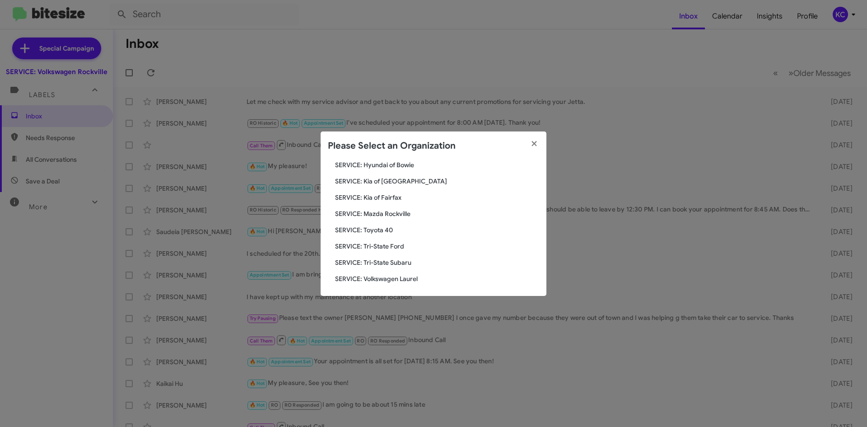
scroll to position [167, 0]
click at [394, 274] on span "SERVICE: Volkswagen Laurel" at bounding box center [437, 276] width 204 height 9
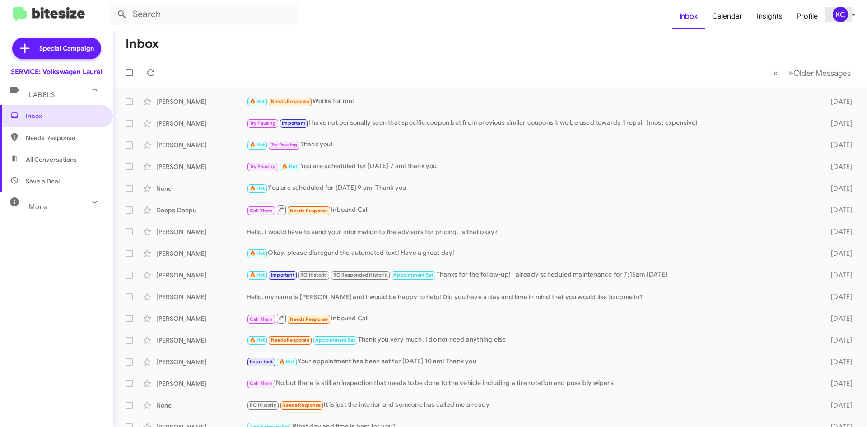
click at [848, 18] on icon at bounding box center [853, 14] width 11 height 11
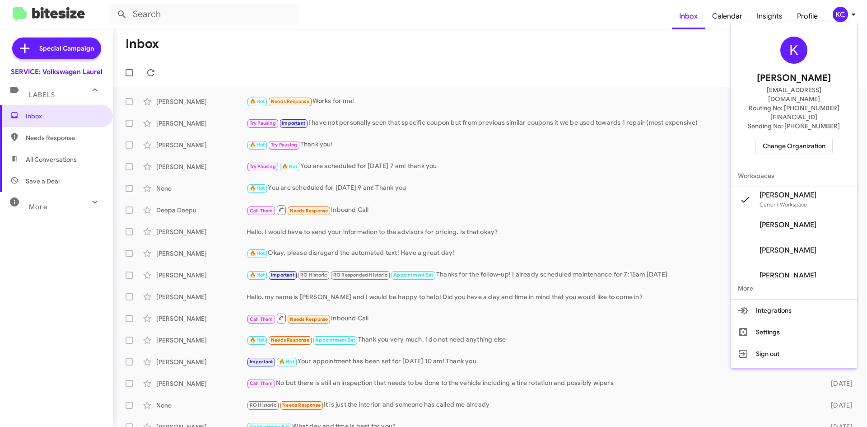
click at [794, 138] on span "Change Organization" at bounding box center [793, 145] width 63 height 15
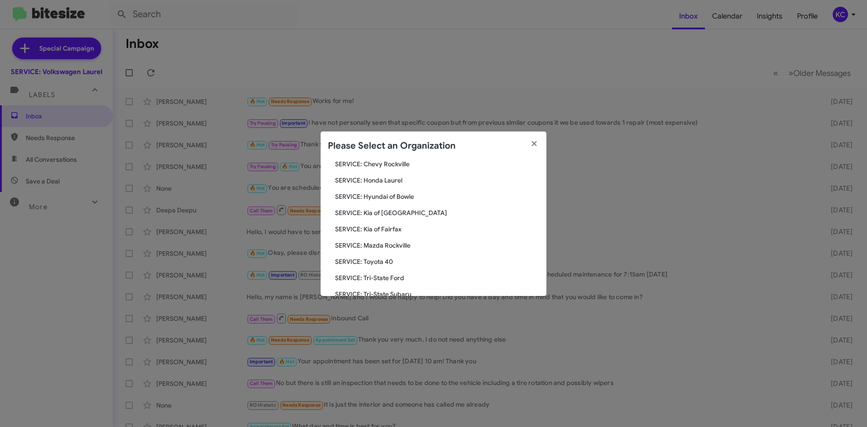
scroll to position [167, 0]
click at [414, 261] on span "SERVICE: Tri-State Subaru" at bounding box center [437, 260] width 204 height 9
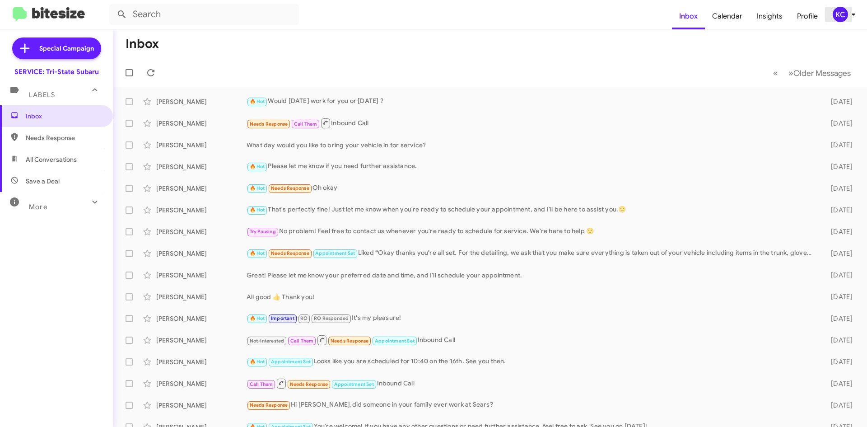
click at [841, 11] on div "KC" at bounding box center [839, 14] width 15 height 15
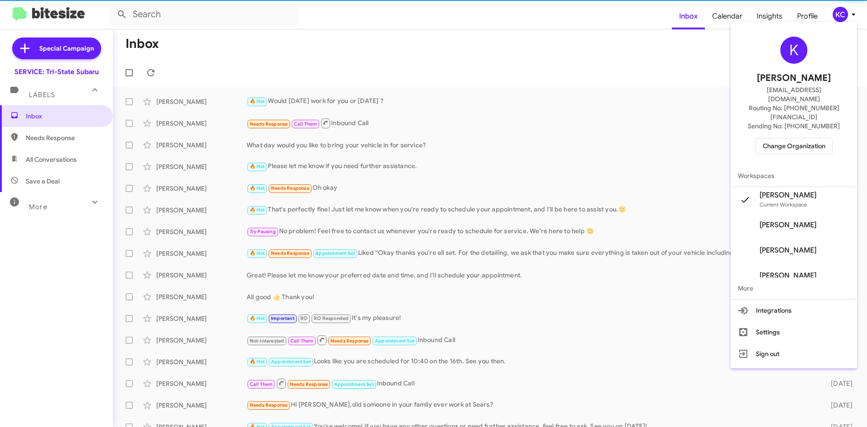
click at [804, 138] on span "Change Organization" at bounding box center [793, 145] width 63 height 15
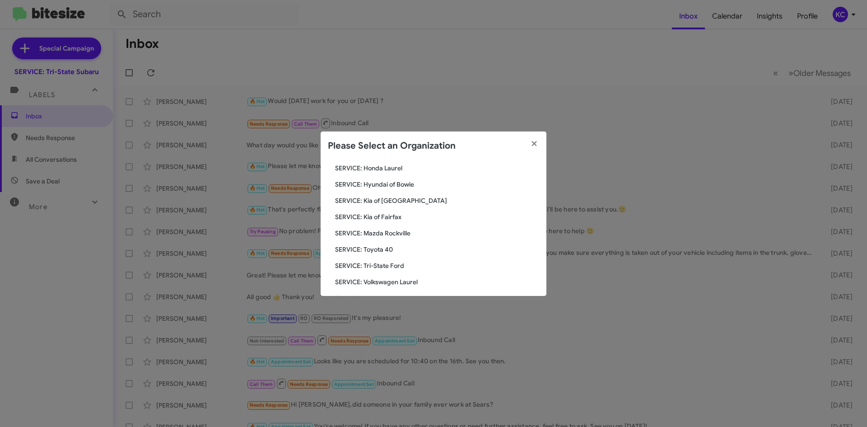
scroll to position [167, 0]
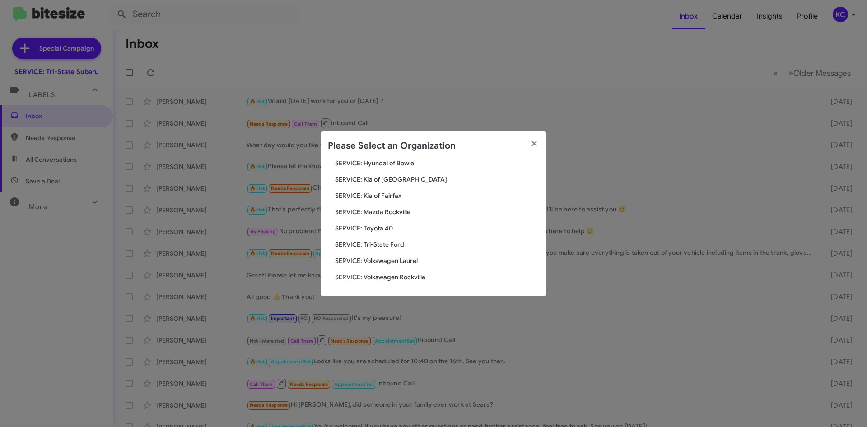
click at [395, 243] on span "SERVICE: Tri-State Ford" at bounding box center [437, 244] width 204 height 9
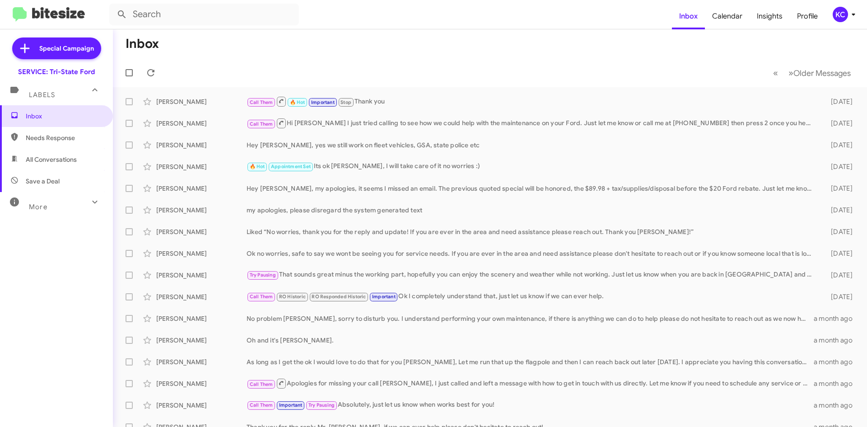
click at [836, 18] on div "KC" at bounding box center [839, 14] width 15 height 15
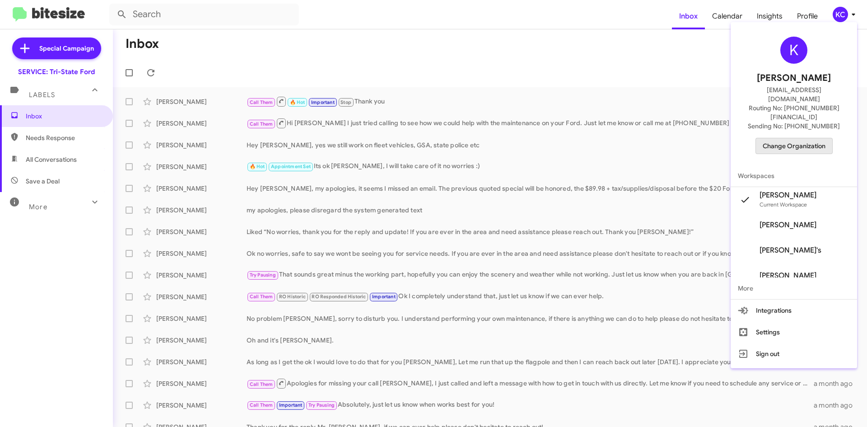
click at [803, 138] on span "Change Organization" at bounding box center [793, 145] width 63 height 15
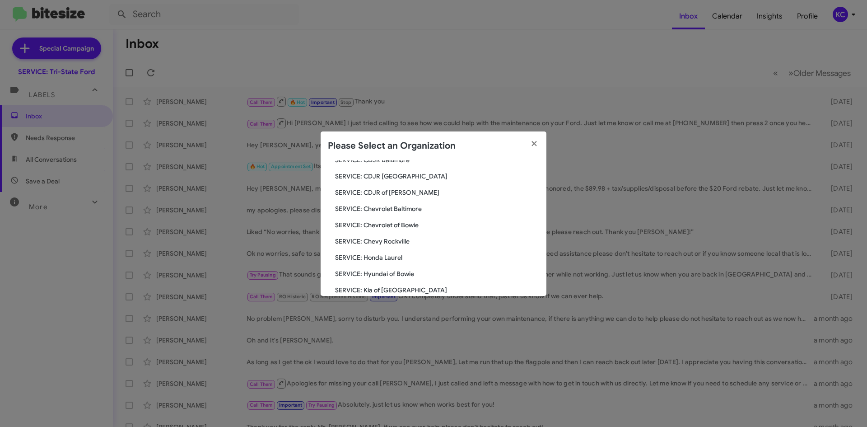
scroll to position [167, 0]
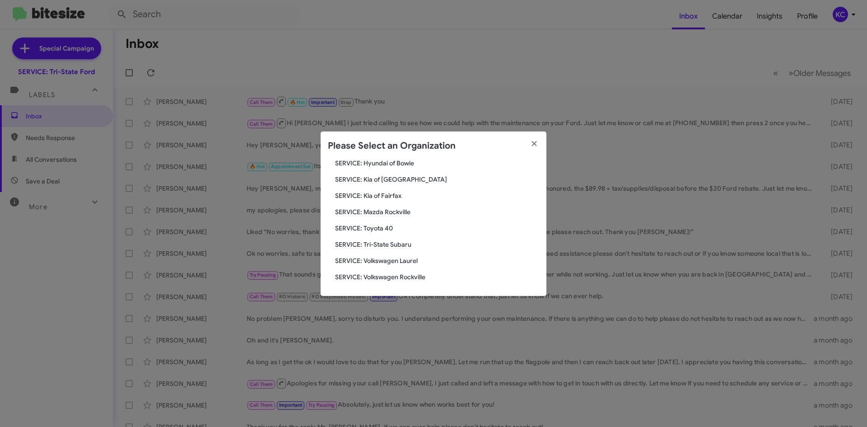
click at [391, 228] on span "SERVICE: Toyota 40" at bounding box center [437, 227] width 204 height 9
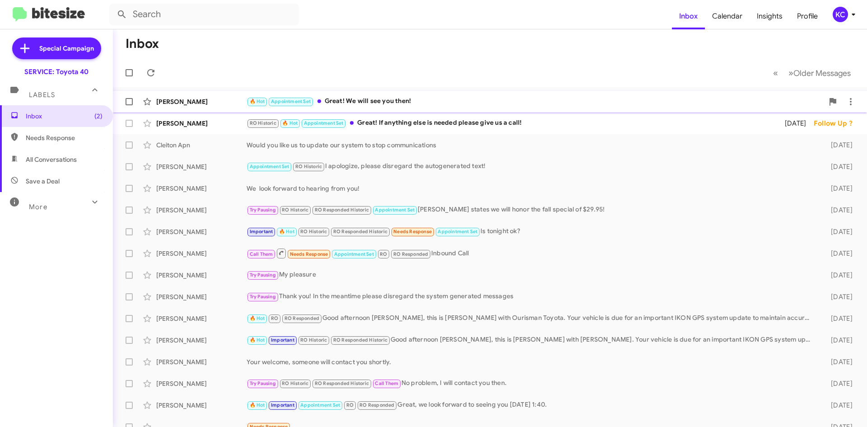
click at [439, 105] on div "🔥 Hot Appointment Set Great! We will see you then!" at bounding box center [534, 101] width 577 height 10
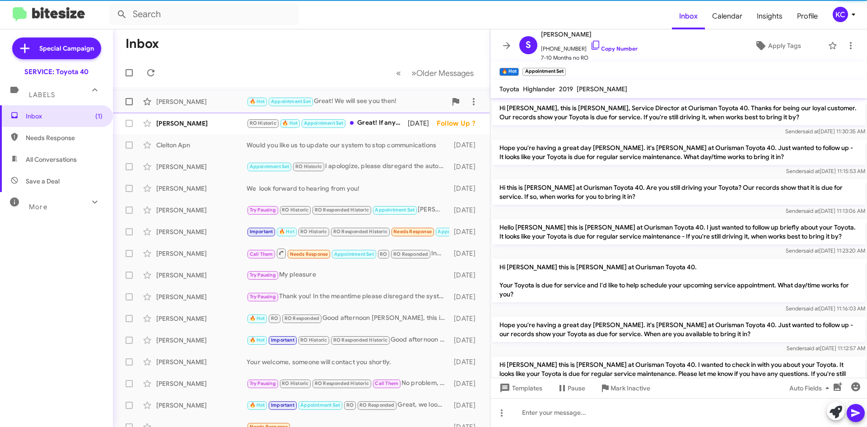
scroll to position [183, 0]
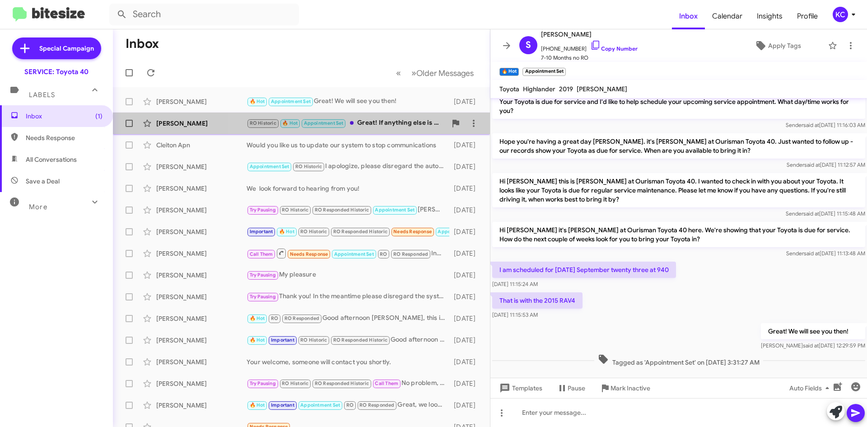
click at [408, 125] on div "RO Historic 🔥 Hot Appointment Set Great! If anything else is needed please give…" at bounding box center [346, 123] width 200 height 10
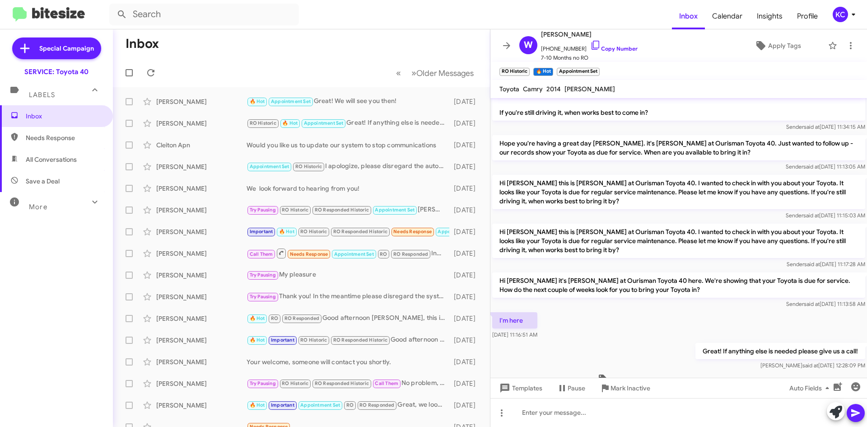
scroll to position [993, 0]
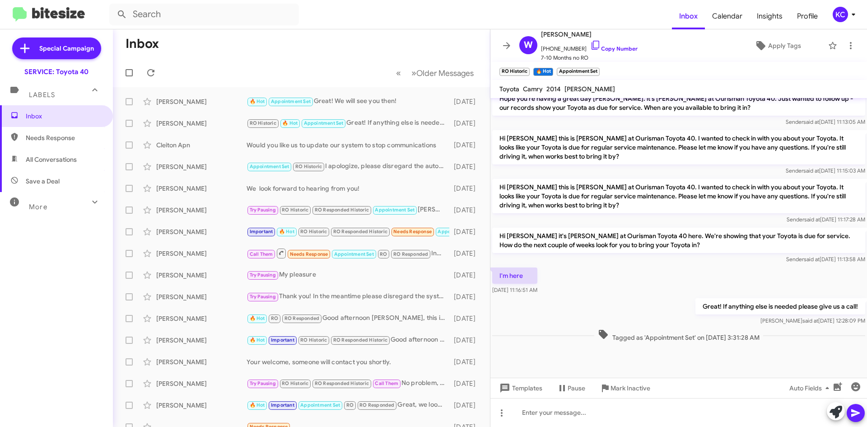
click at [842, 10] on div "KC" at bounding box center [839, 14] width 15 height 15
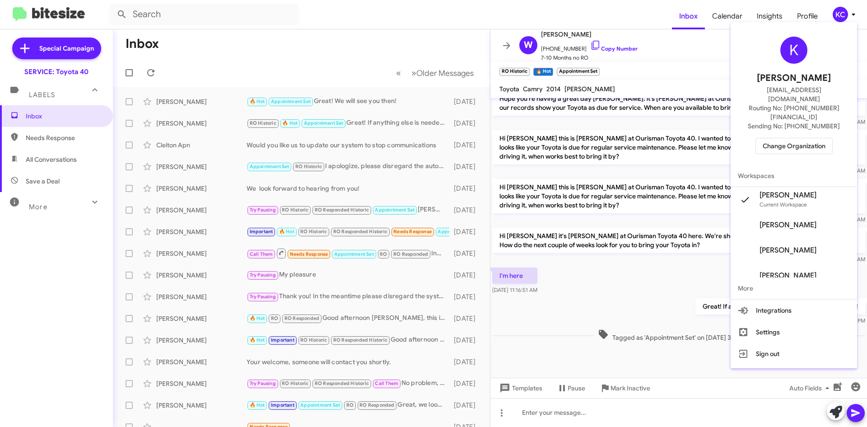
click at [777, 138] on span "Change Organization" at bounding box center [793, 145] width 63 height 15
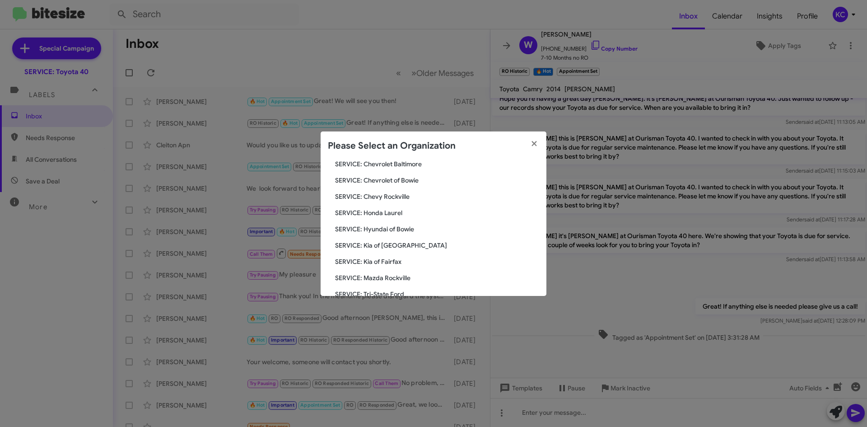
scroll to position [167, 0]
click at [401, 212] on span "SERVICE: Mazda Rockville" at bounding box center [437, 211] width 204 height 9
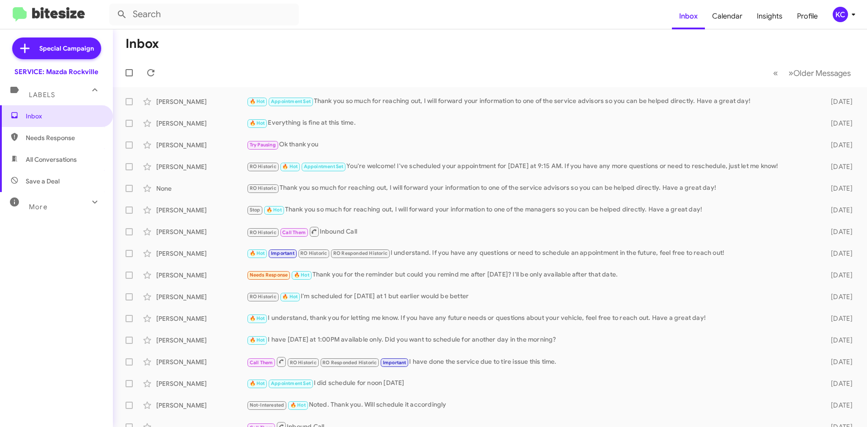
click at [846, 14] on div "KC" at bounding box center [839, 14] width 15 height 15
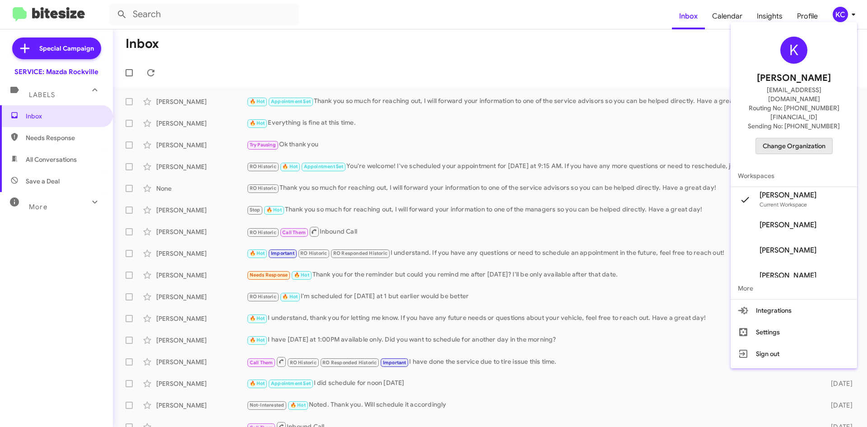
click at [812, 138] on span "Change Organization" at bounding box center [793, 145] width 63 height 15
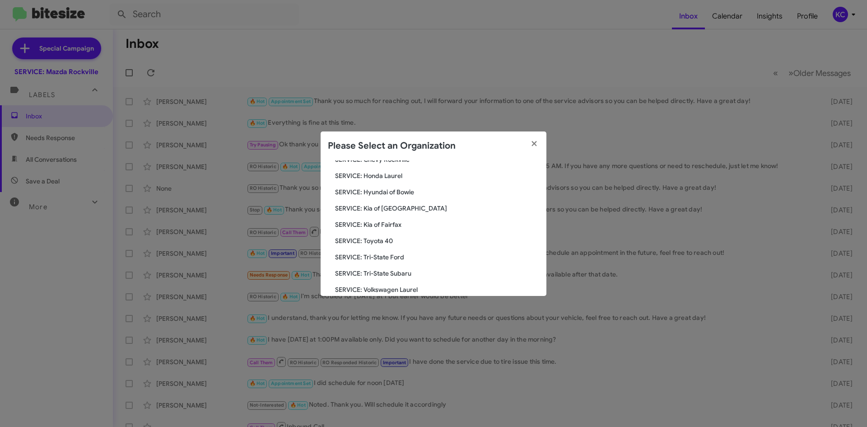
scroll to position [121, 0]
click at [387, 241] on span "SERVICE: Kia of Fairfax" at bounding box center [437, 240] width 204 height 9
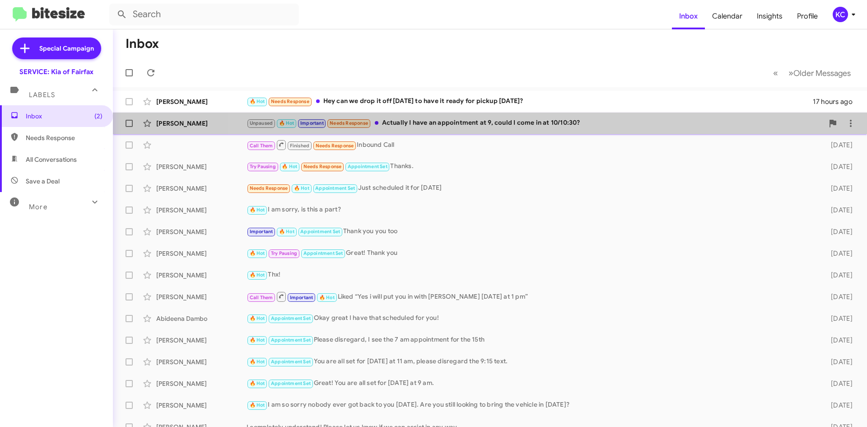
click at [589, 116] on div "[PERSON_NAME] Unpaused 🔥 Hot Important Needs Response Actually I have an appoin…" at bounding box center [489, 123] width 739 height 18
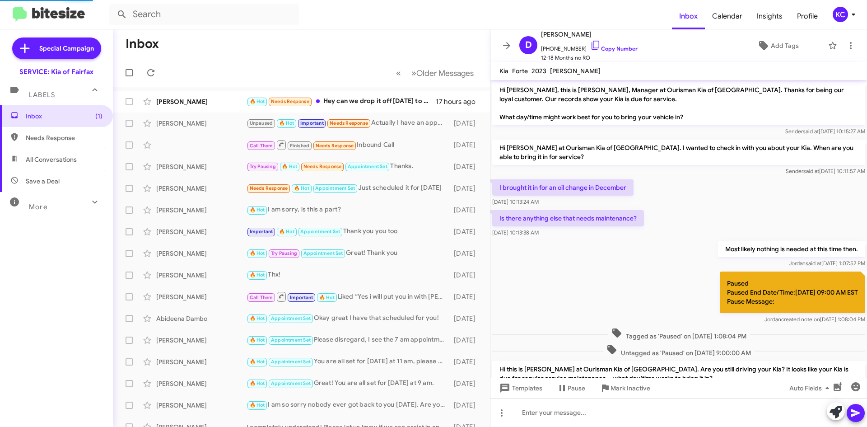
scroll to position [305, 0]
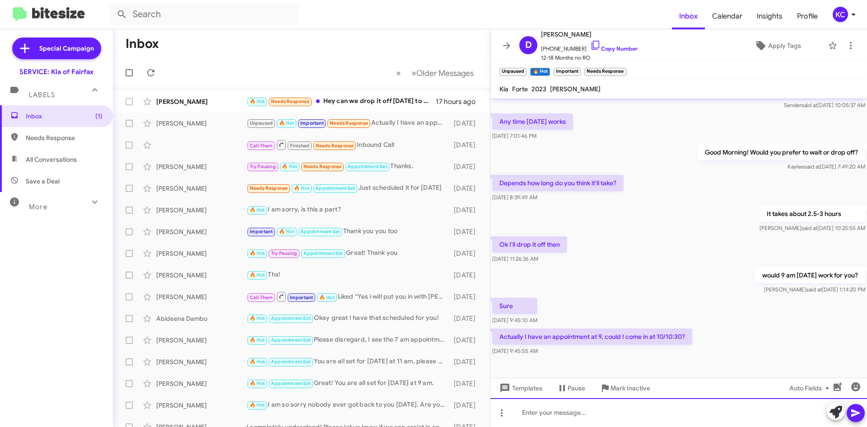
click at [603, 411] on div at bounding box center [678, 412] width 376 height 29
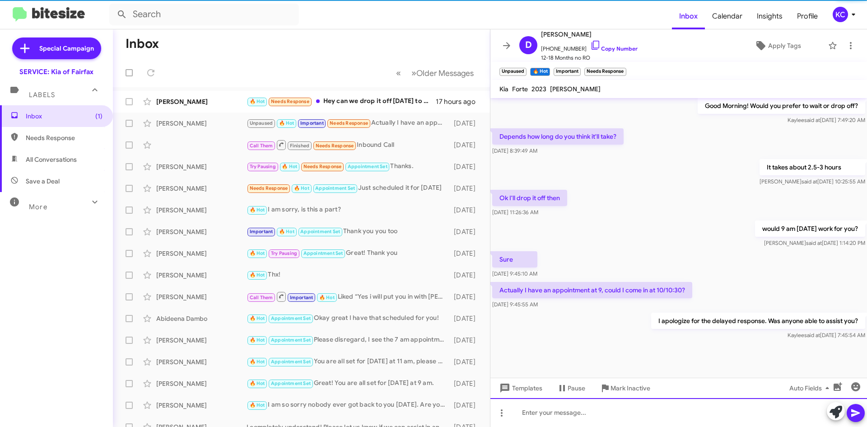
scroll to position [356, 0]
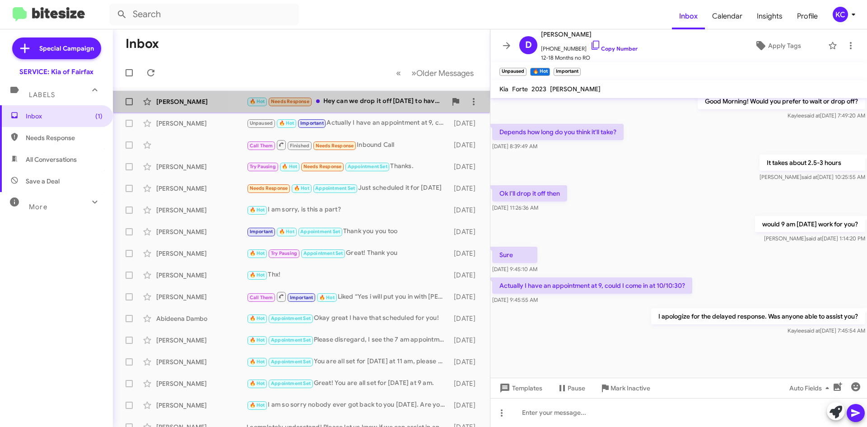
click at [380, 99] on div "🔥 Hot Needs Response Hey can we drop it off [DATE] to have it ready for pickup …" at bounding box center [346, 101] width 200 height 10
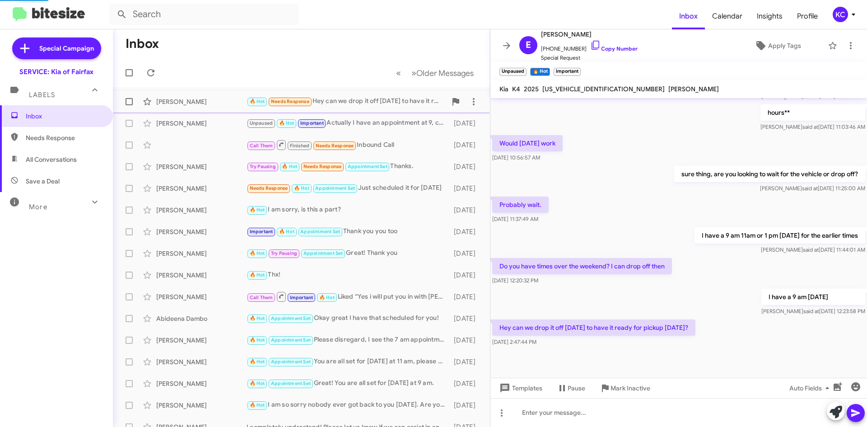
scroll to position [194, 0]
click at [473, 101] on icon at bounding box center [474, 101] width 2 height 7
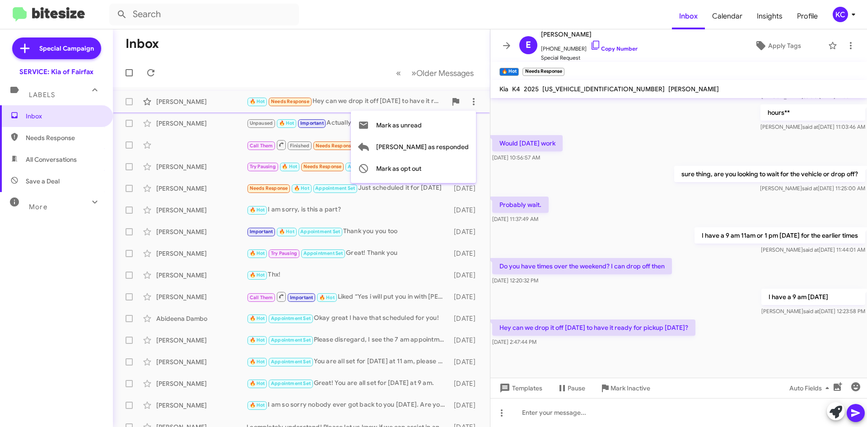
click at [391, 56] on div at bounding box center [433, 213] width 867 height 427
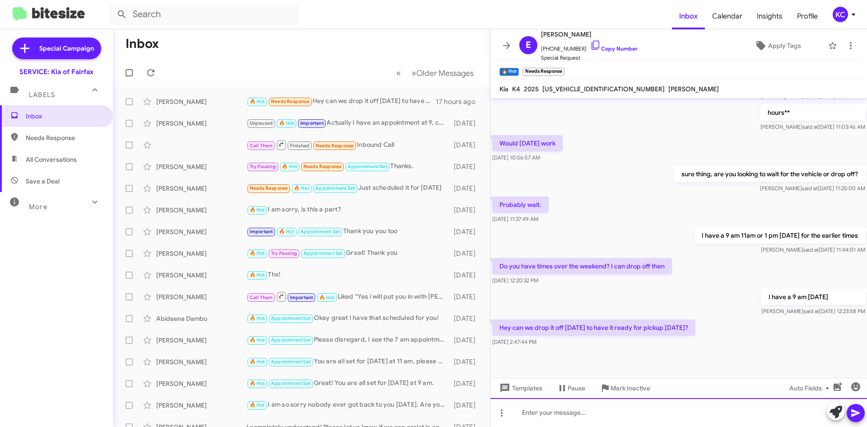
click at [582, 412] on div at bounding box center [678, 412] width 376 height 29
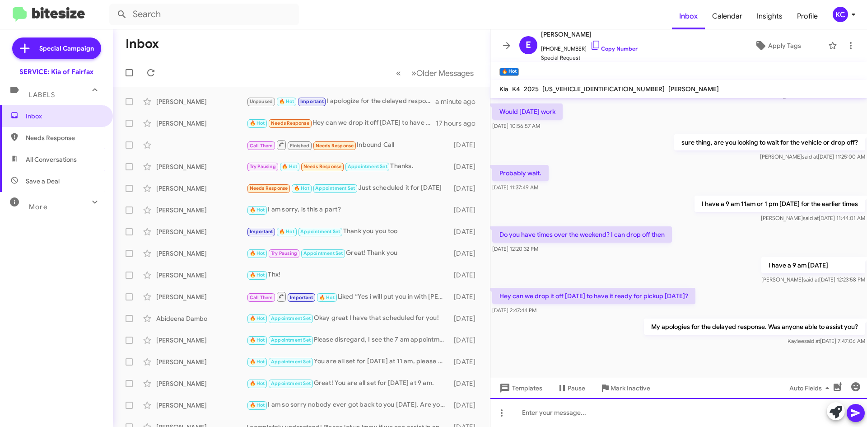
scroll to position [227, 0]
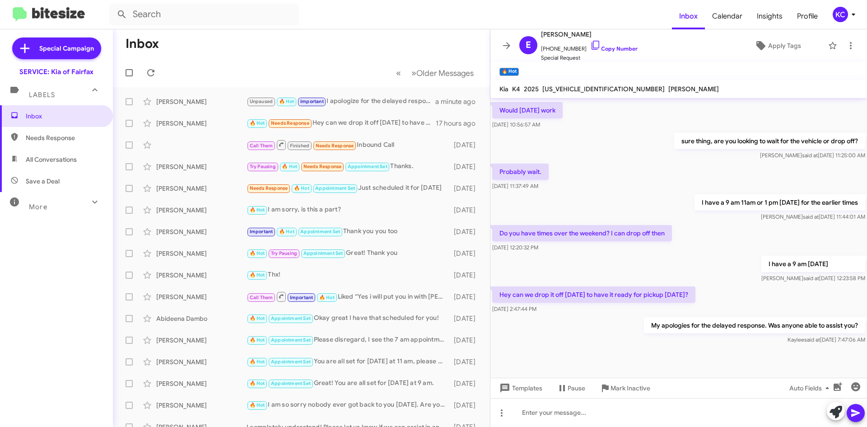
click at [838, 11] on div "KC" at bounding box center [839, 14] width 15 height 15
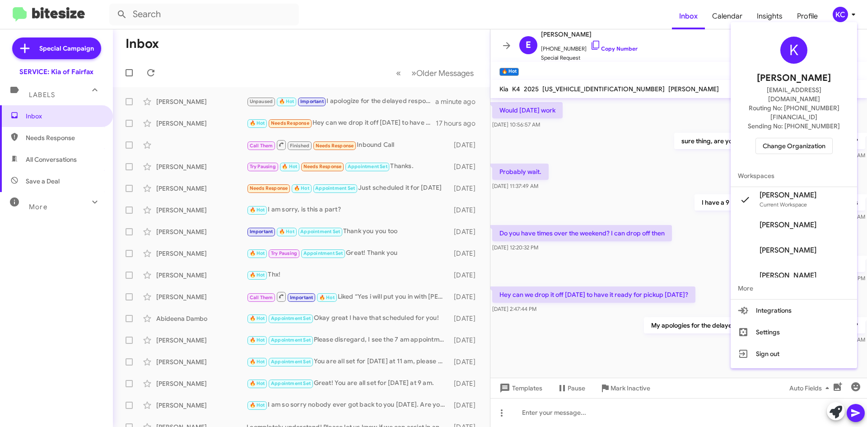
click at [811, 136] on div "K Kaylee Cole kaycole@ourismancars.com Routing No: +1 (703) 934-8877 Sending No…" at bounding box center [793, 95] width 126 height 139
click at [809, 138] on span "Change Organization" at bounding box center [793, 145] width 63 height 15
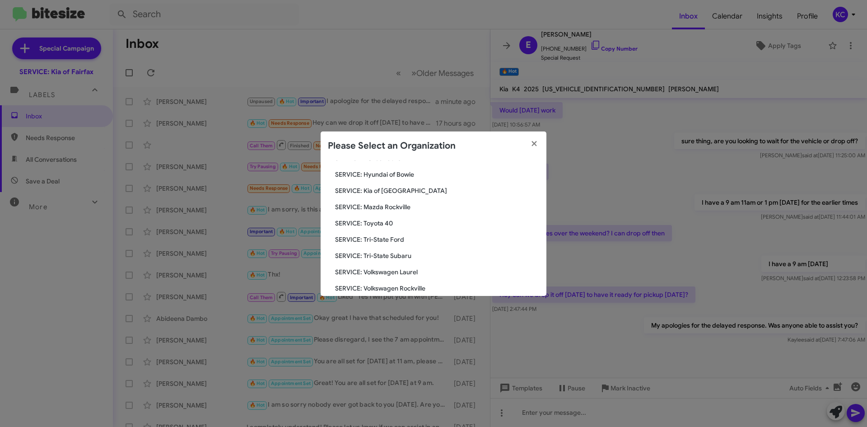
scroll to position [121, 0]
click at [392, 225] on span "SERVICE: Kia of [GEOGRAPHIC_DATA]" at bounding box center [437, 224] width 204 height 9
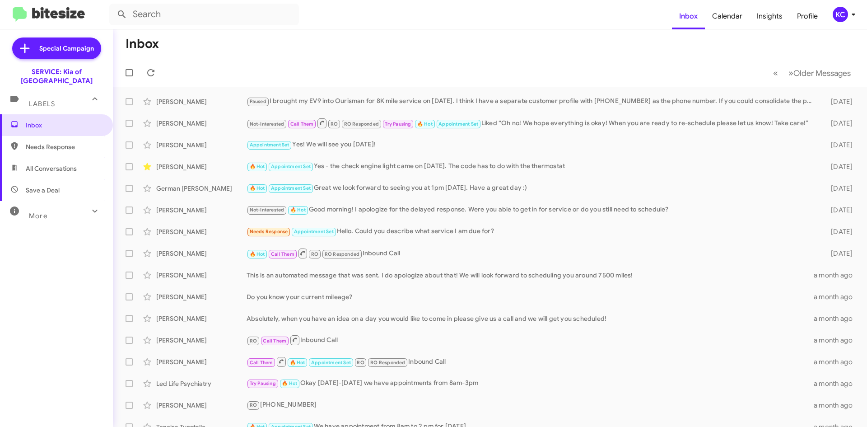
click at [846, 17] on div "KC" at bounding box center [839, 14] width 15 height 15
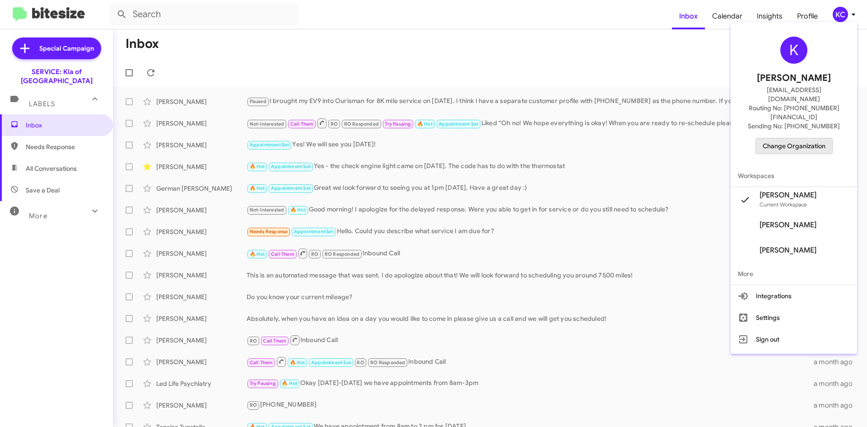
click at [807, 138] on span "Change Organization" at bounding box center [793, 145] width 63 height 15
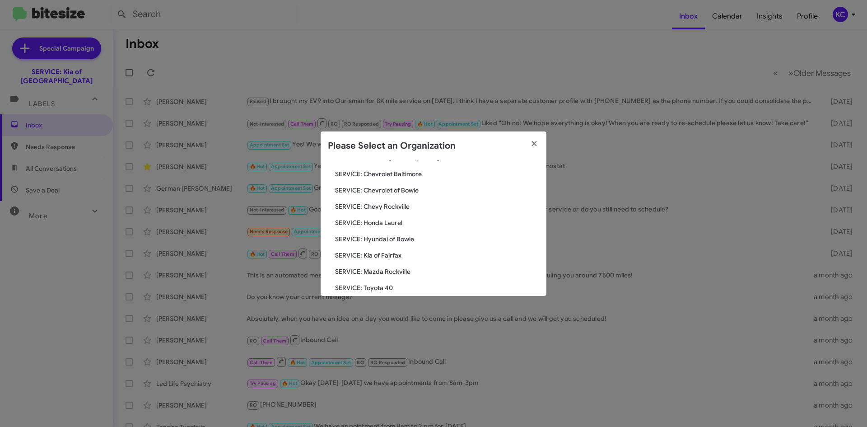
scroll to position [90, 0]
click at [406, 236] on span "SERVICE: Hyundai of Bowie" at bounding box center [437, 239] width 204 height 9
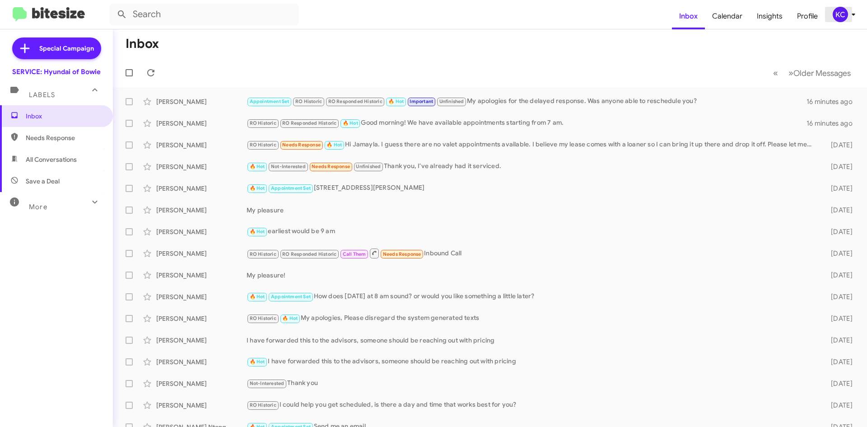
click at [838, 17] on div "KC" at bounding box center [839, 14] width 15 height 15
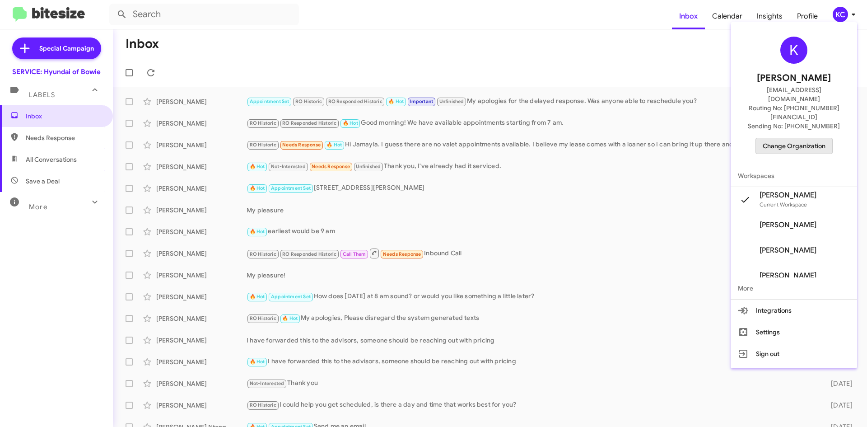
click at [798, 138] on span "Change Organization" at bounding box center [793, 145] width 63 height 15
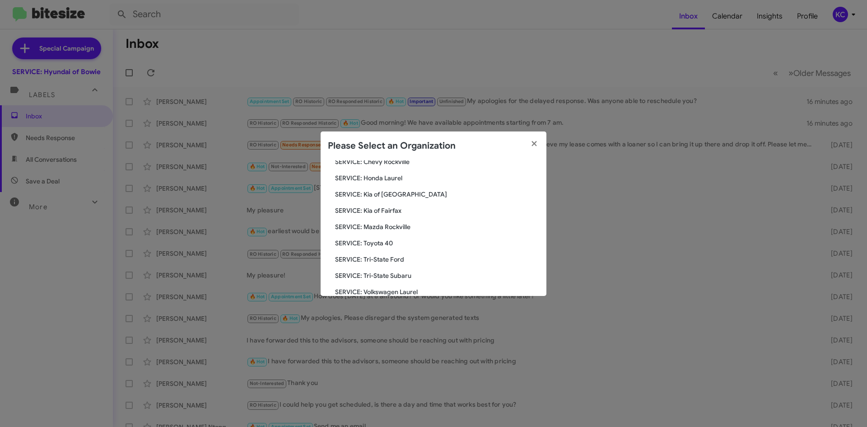
scroll to position [90, 0]
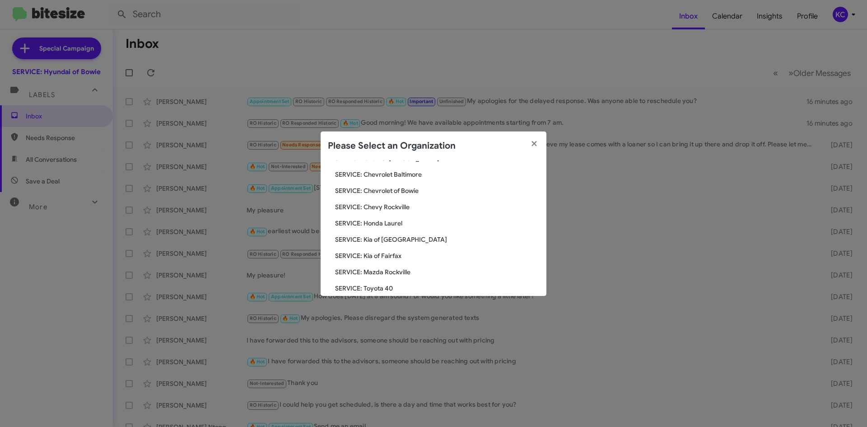
click at [399, 223] on span "SERVICE: Honda Laurel" at bounding box center [437, 222] width 204 height 9
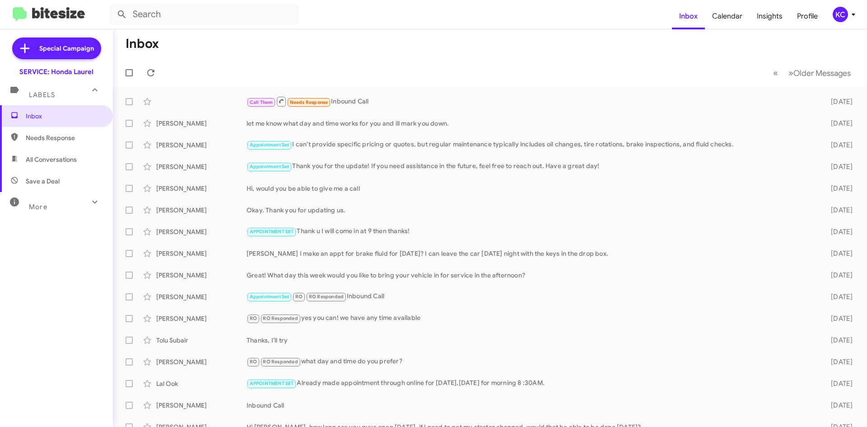
click at [844, 17] on div "KC" at bounding box center [839, 14] width 15 height 15
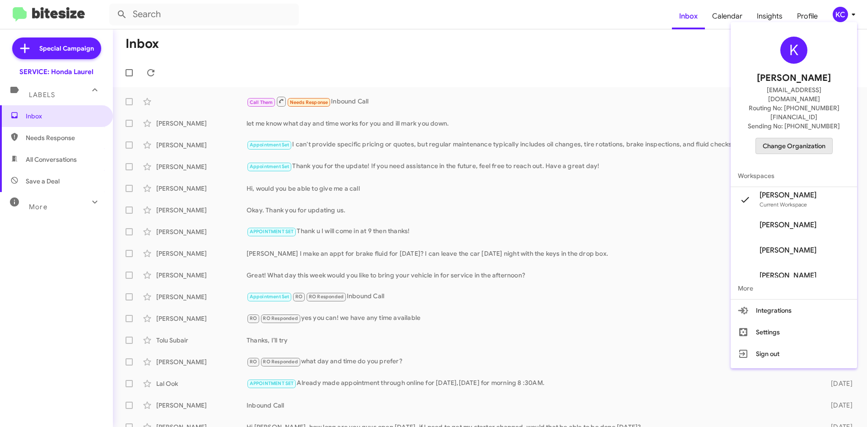
click at [784, 138] on span "Change Organization" at bounding box center [793, 145] width 63 height 15
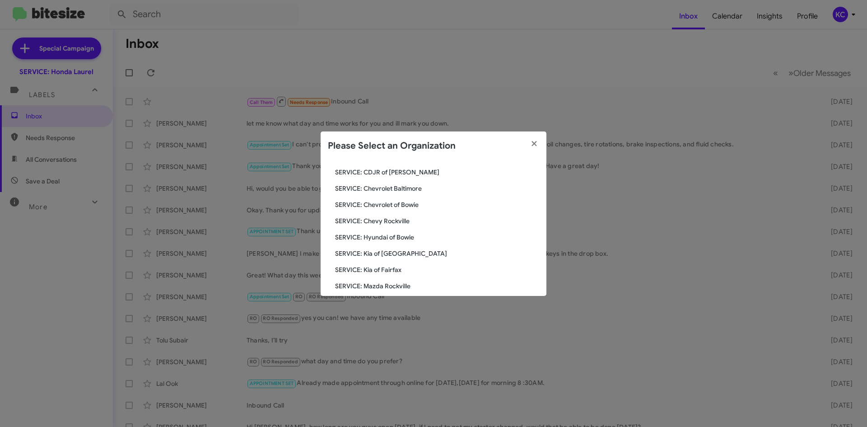
scroll to position [90, 0]
click at [392, 205] on span "SERVICE: Chevy Rockville" at bounding box center [437, 206] width 204 height 9
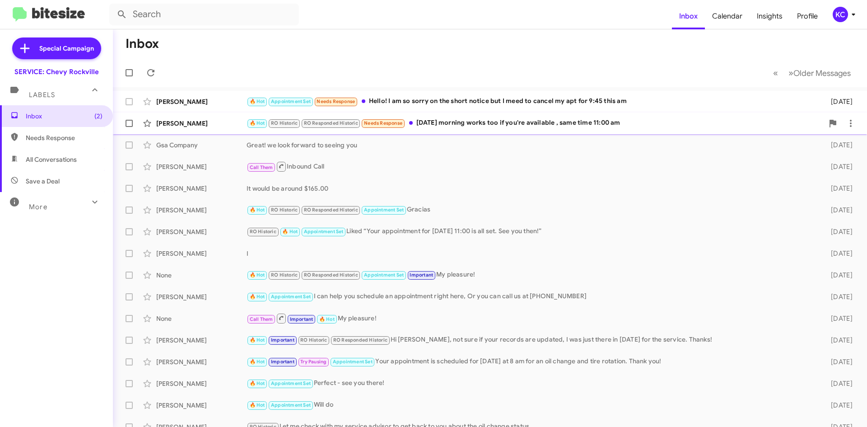
click at [503, 122] on div "🔥 Hot RO Historic RO Responded Historic Needs Response Sunday morning works too…" at bounding box center [534, 123] width 577 height 10
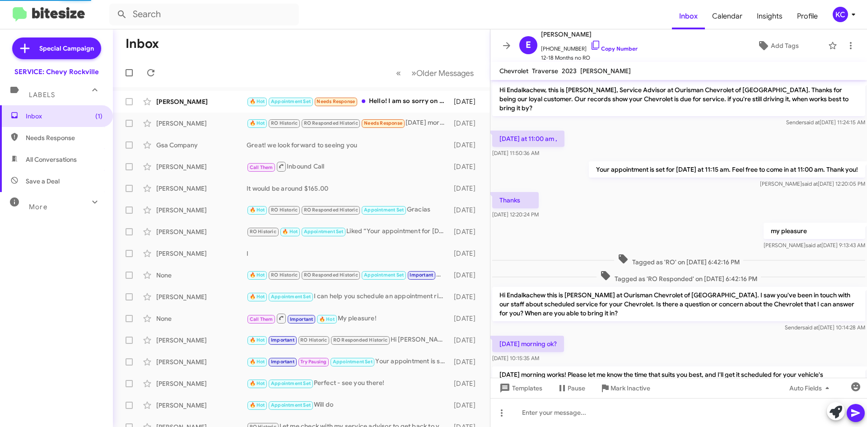
scroll to position [334, 0]
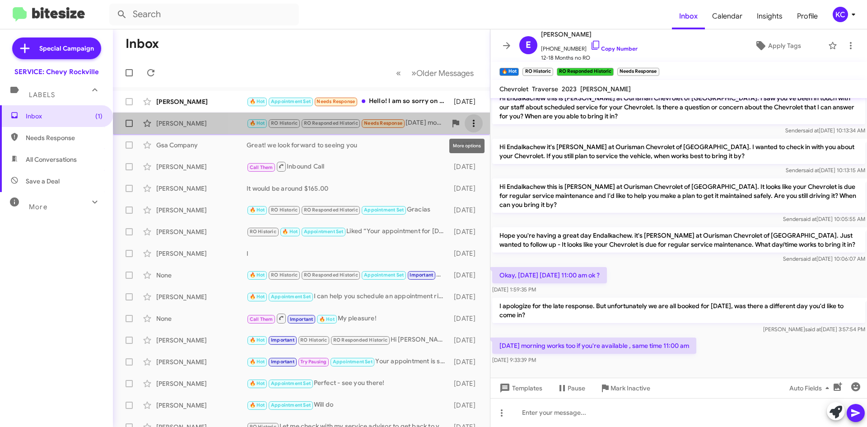
click at [469, 123] on icon at bounding box center [473, 123] width 11 height 11
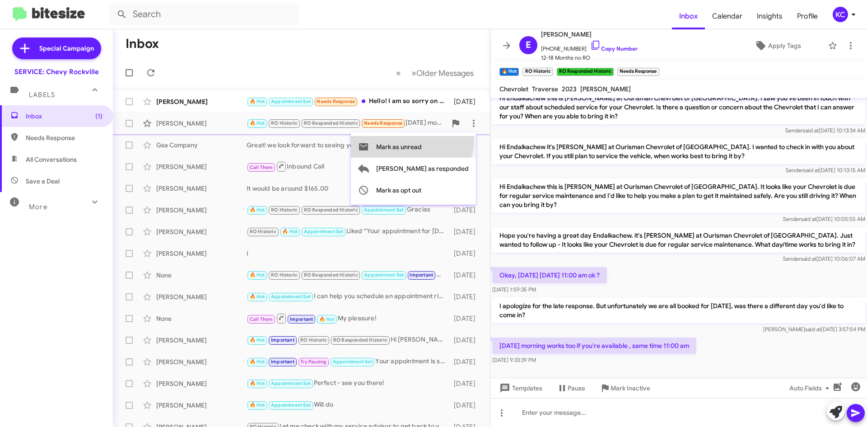
click at [422, 139] on span "Mark as unread" at bounding box center [399, 147] width 46 height 22
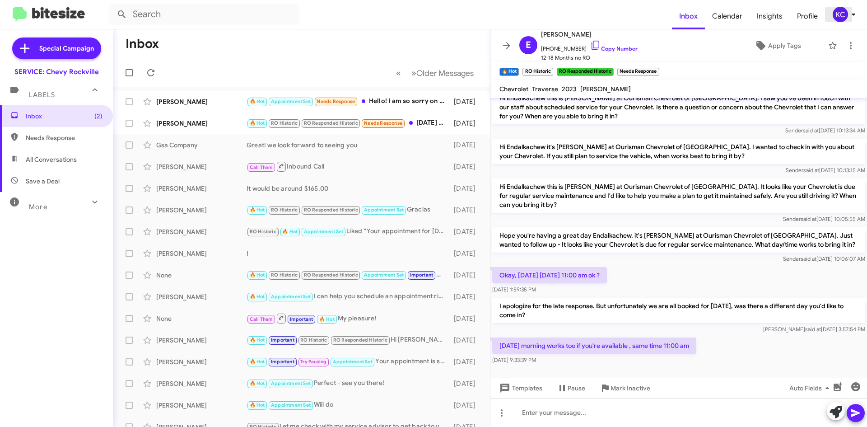
click at [845, 12] on div "KC" at bounding box center [839, 14] width 15 height 15
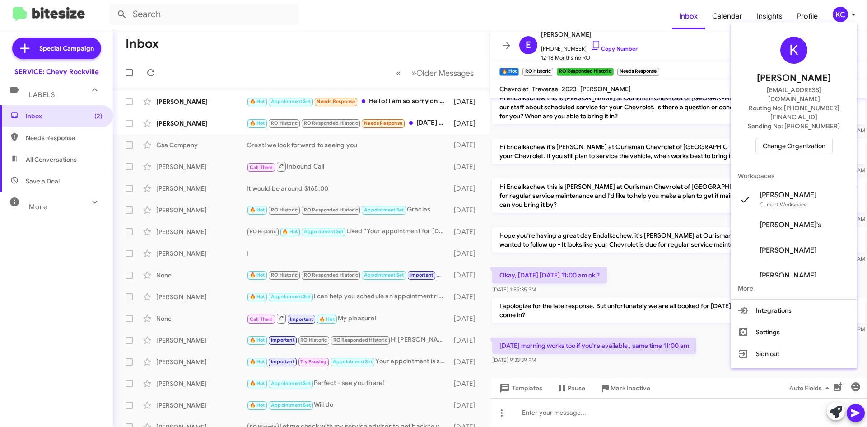
click at [788, 138] on span "Change Organization" at bounding box center [793, 145] width 63 height 15
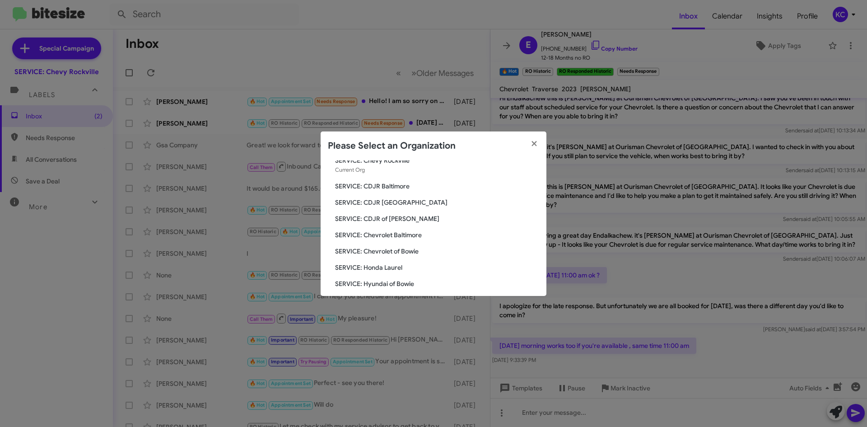
scroll to position [45, 0]
click at [397, 237] on span "SERVICE: Chevrolet of Bowie" at bounding box center [437, 235] width 204 height 9
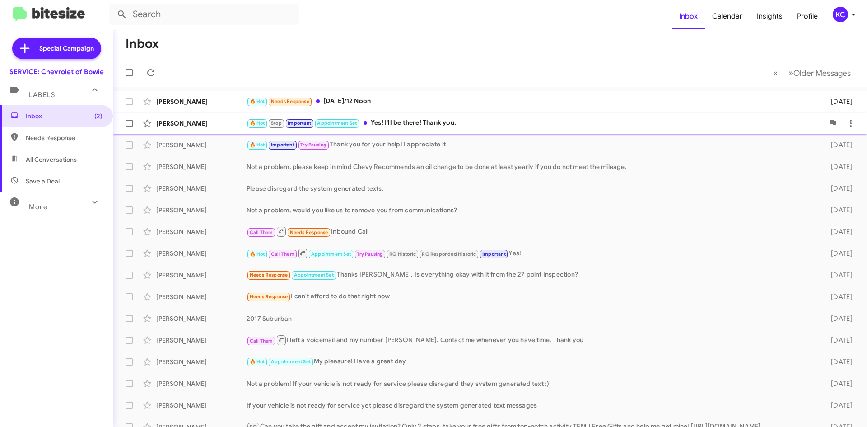
click at [394, 115] on div "[PERSON_NAME] 🔥 Hot Stop Important Appointment Set Yes! I'll be there! Thank yo…" at bounding box center [489, 123] width 739 height 18
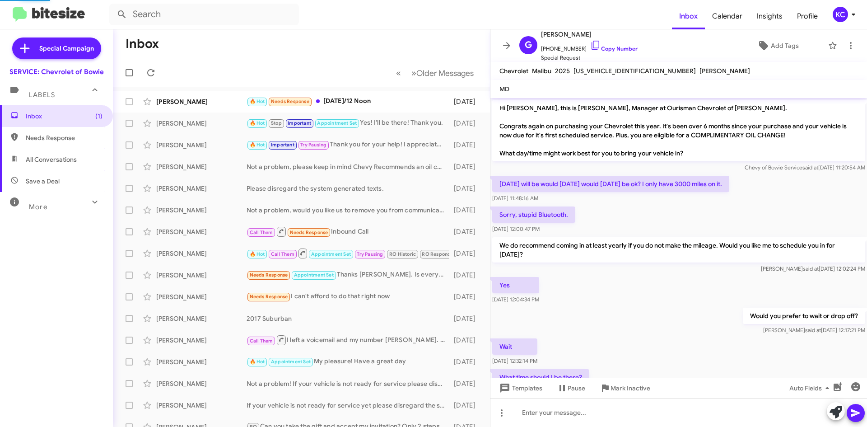
scroll to position [189, 0]
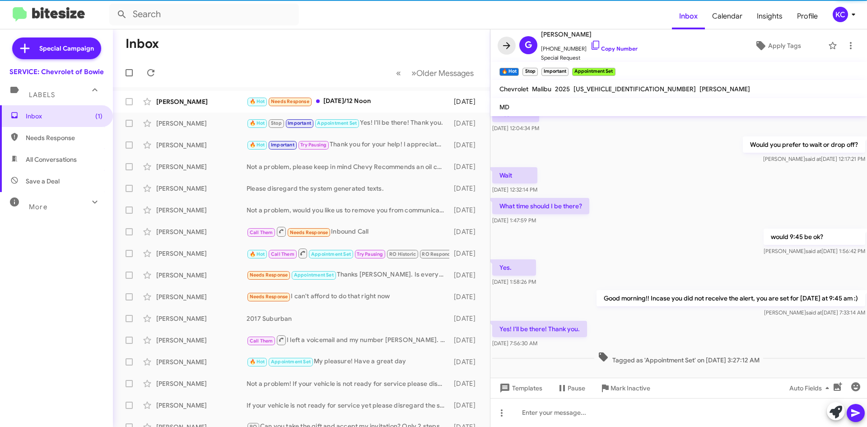
click at [501, 45] on icon at bounding box center [506, 45] width 11 height 11
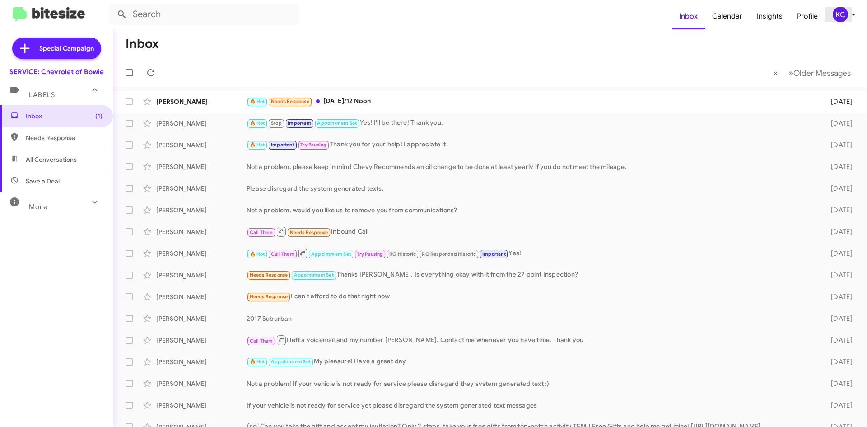
click at [842, 14] on div "KC" at bounding box center [839, 14] width 15 height 15
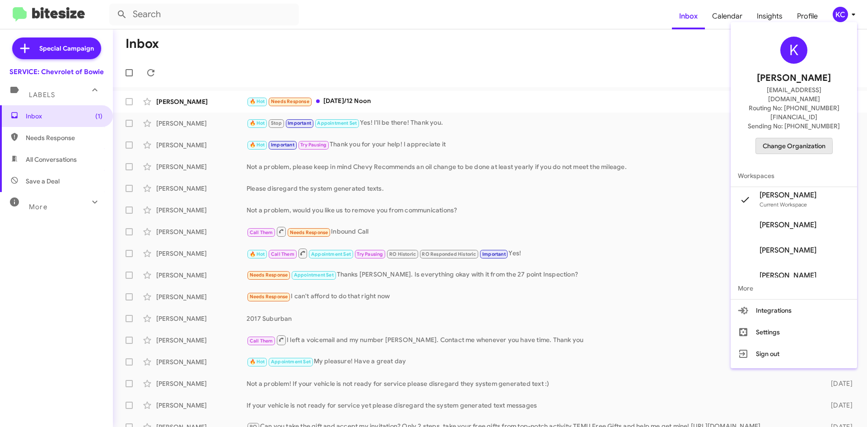
click at [782, 138] on span "Change Organization" at bounding box center [793, 145] width 63 height 15
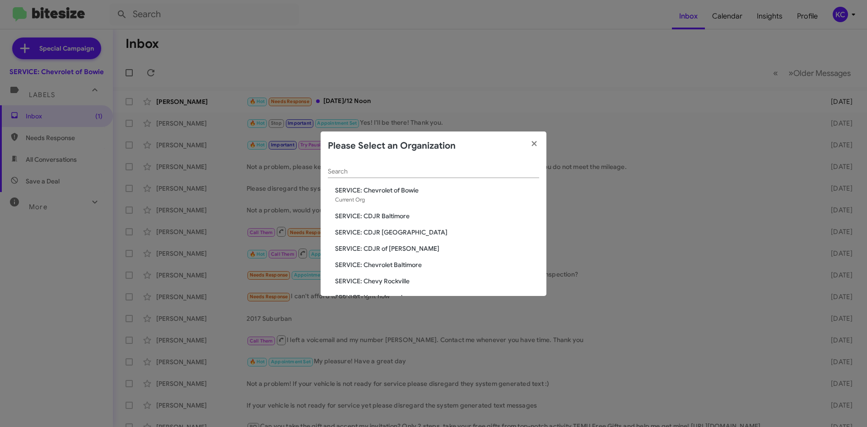
click at [380, 267] on span "SERVICE: Chevrolet Baltimore" at bounding box center [437, 264] width 204 height 9
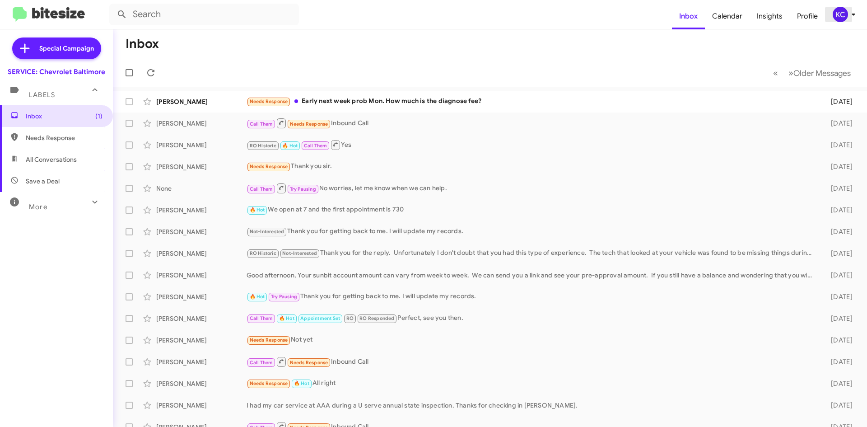
click at [836, 13] on div "KC" at bounding box center [839, 14] width 15 height 15
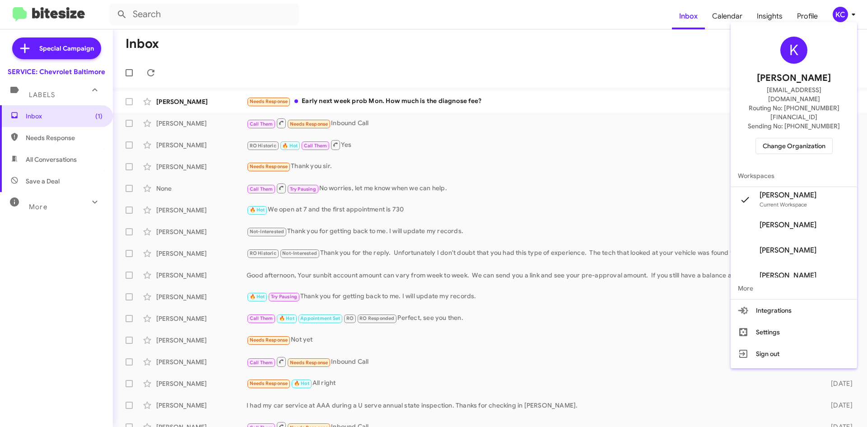
click at [807, 138] on span "Change Organization" at bounding box center [793, 145] width 63 height 15
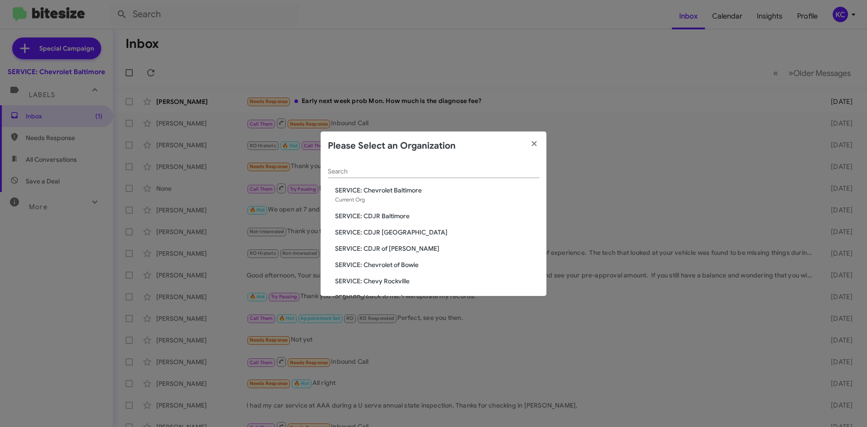
click at [383, 251] on span "SERVICE: CDJR of [PERSON_NAME]" at bounding box center [437, 248] width 204 height 9
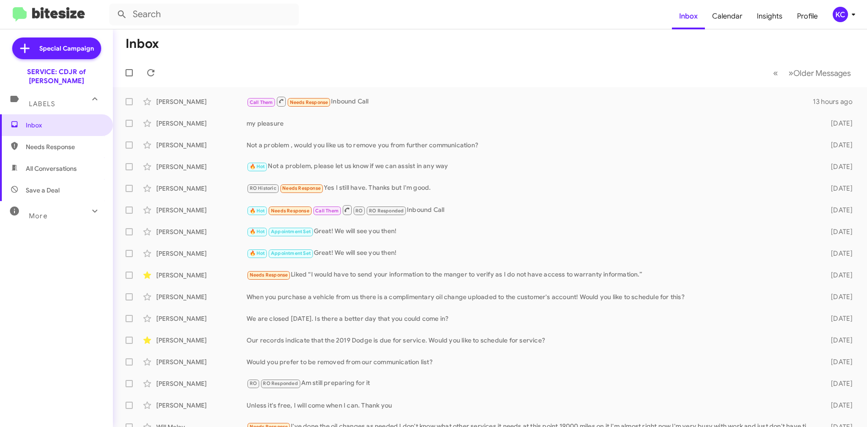
click at [836, 9] on div "KC" at bounding box center [839, 14] width 15 height 15
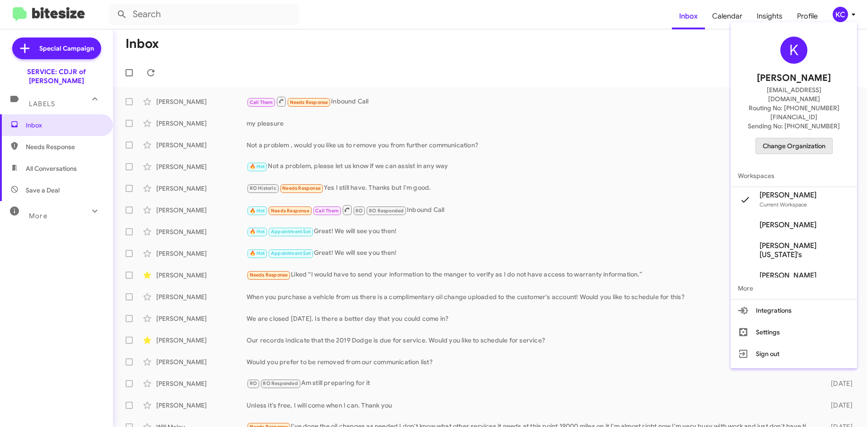
click at [805, 138] on span "Change Organization" at bounding box center [793, 145] width 63 height 15
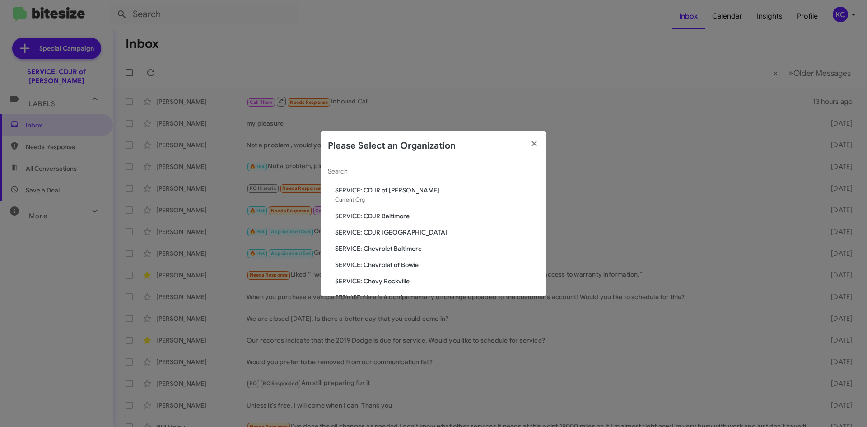
click at [388, 229] on span "SERVICE: CDJR Clarksville" at bounding box center [437, 232] width 204 height 9
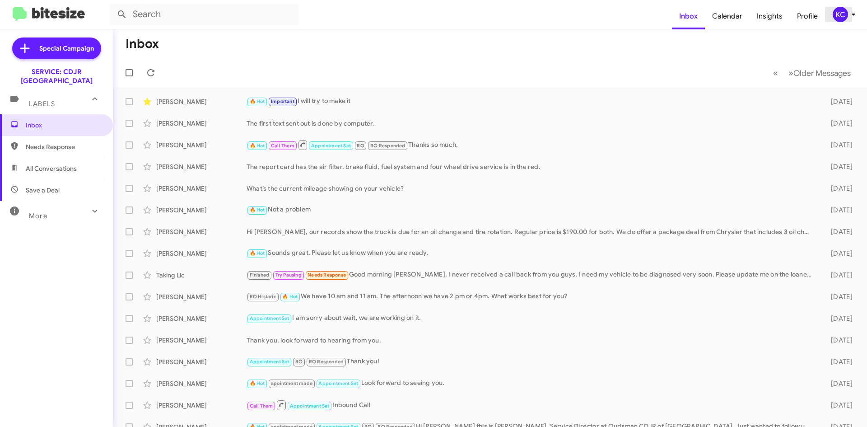
click at [856, 10] on icon at bounding box center [853, 14] width 11 height 11
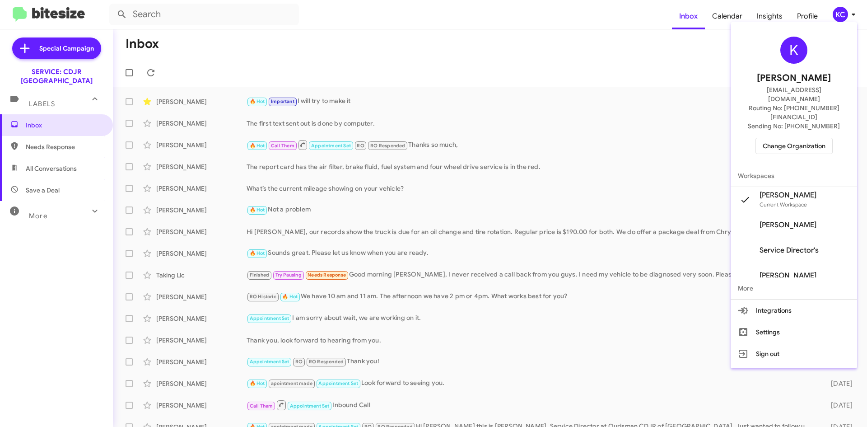
click at [780, 138] on span "Change Organization" at bounding box center [793, 145] width 63 height 15
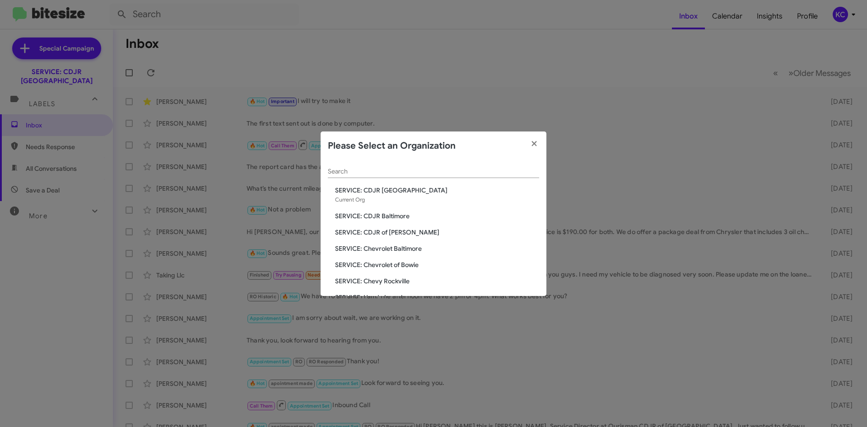
click at [406, 215] on span "SERVICE: CDJR Baltimore" at bounding box center [437, 215] width 204 height 9
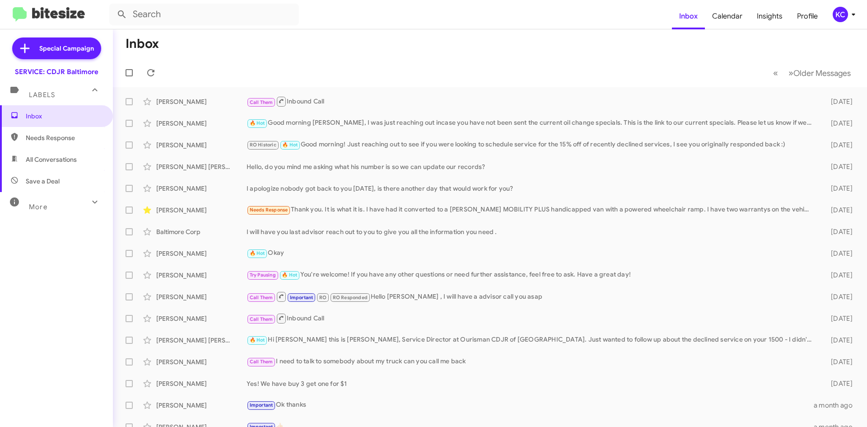
click at [845, 12] on div "KC" at bounding box center [839, 14] width 15 height 15
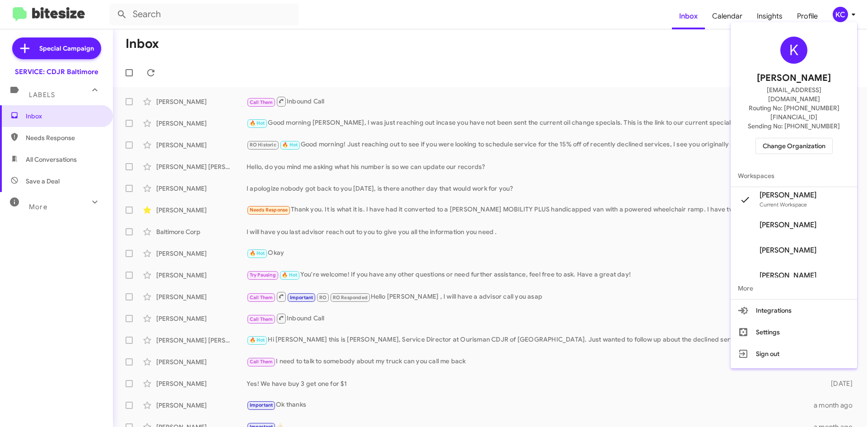
click at [780, 138] on span "Change Organization" at bounding box center [793, 145] width 63 height 15
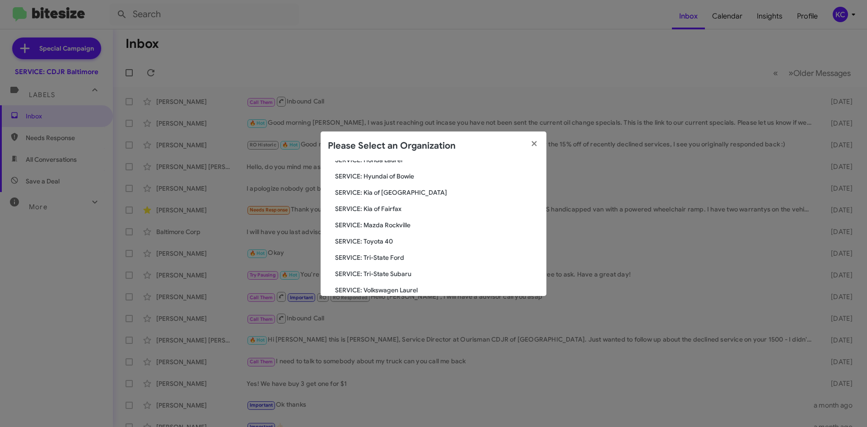
scroll to position [121, 0]
click at [387, 192] on span "SERVICE: Hyundai of Bowie" at bounding box center [437, 191] width 204 height 9
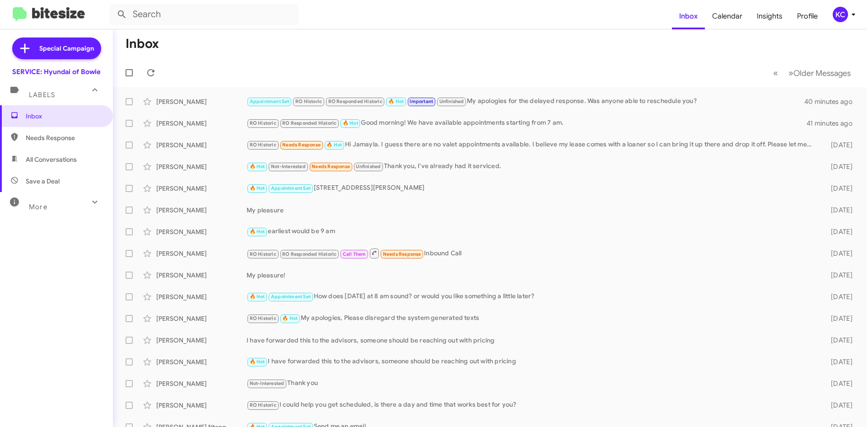
click at [568, 16] on form at bounding box center [390, 15] width 562 height 22
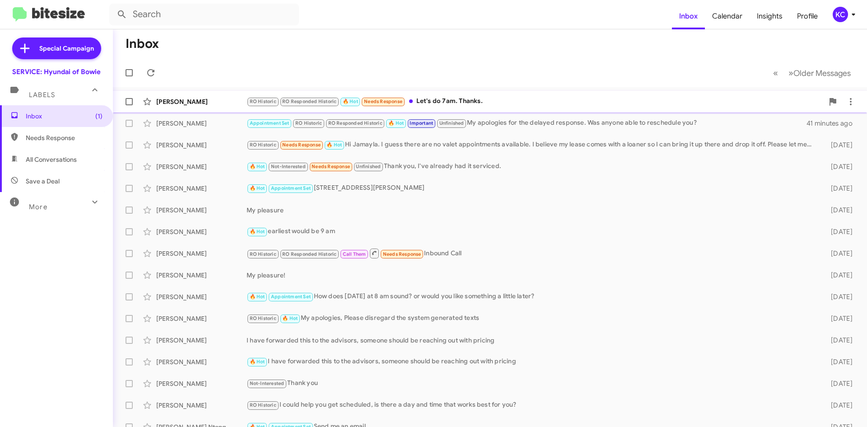
click at [502, 103] on div "RO Historic RO Responded Historic 🔥 Hot Needs Response Let's do 7am. Thanks." at bounding box center [534, 101] width 577 height 10
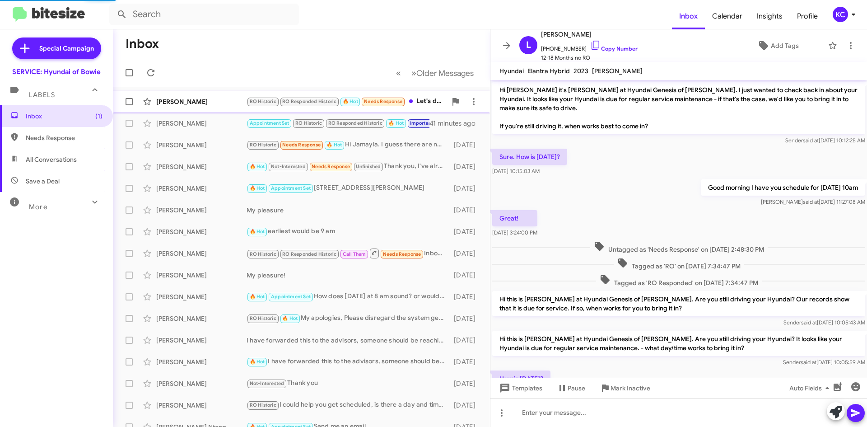
scroll to position [356, 0]
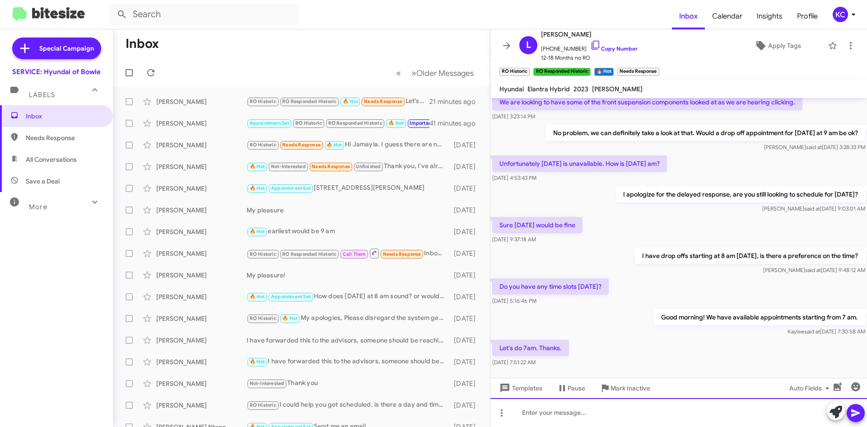
click at [635, 415] on div at bounding box center [678, 412] width 376 height 29
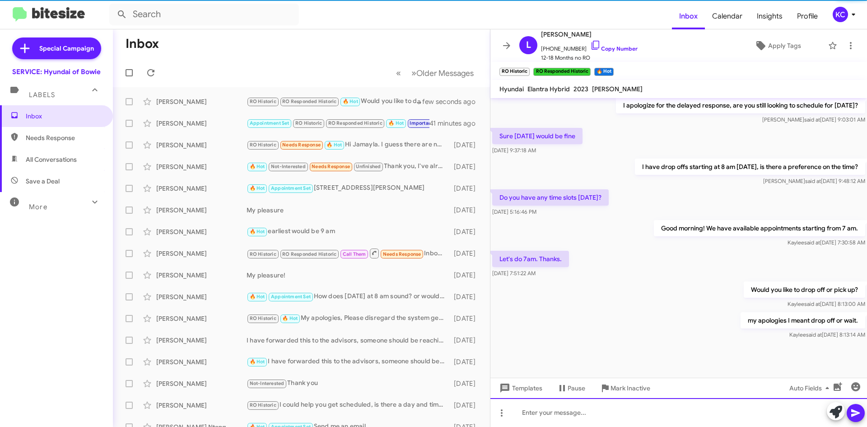
scroll to position [611, 0]
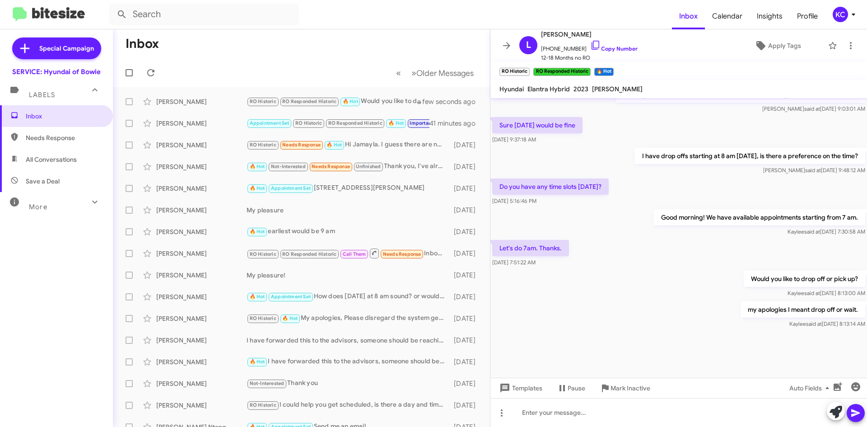
click at [641, 254] on div "Let's do 7am. Thanks. Sep 22, 2025, 7:51:22 AM" at bounding box center [678, 253] width 376 height 31
click at [576, 41] on span "+13016514928 Copy Number" at bounding box center [589, 47] width 97 height 14
click at [590, 44] on icon at bounding box center [595, 45] width 11 height 11
click at [678, 253] on div "Let's do 7am. Thanks. Sep 22, 2025, 7:51:22 AM" at bounding box center [678, 253] width 376 height 31
click at [217, 56] on mat-toolbar-row "Inbox" at bounding box center [301, 43] width 377 height 29
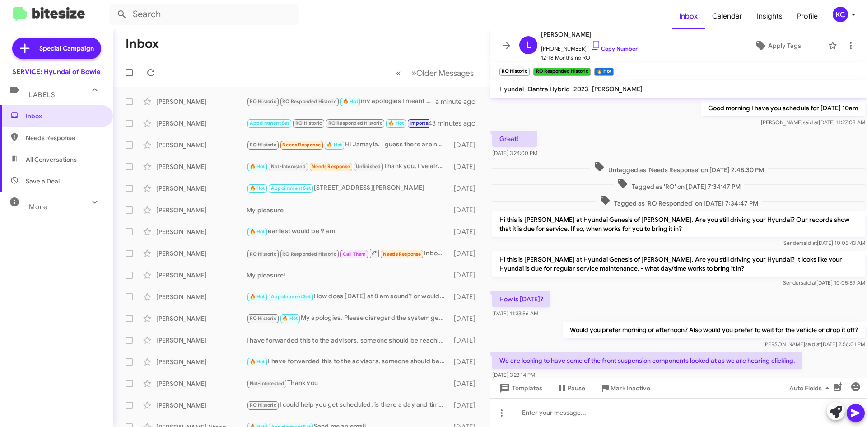
scroll to position [356, 0]
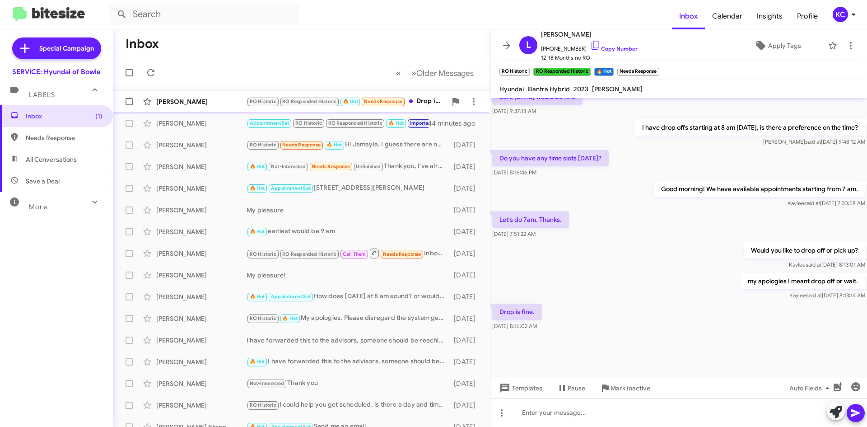
click at [215, 100] on div "[PERSON_NAME]" at bounding box center [201, 101] width 90 height 9
click at [9, 100] on mat-expansion-panel-header "Labels" at bounding box center [56, 90] width 113 height 29
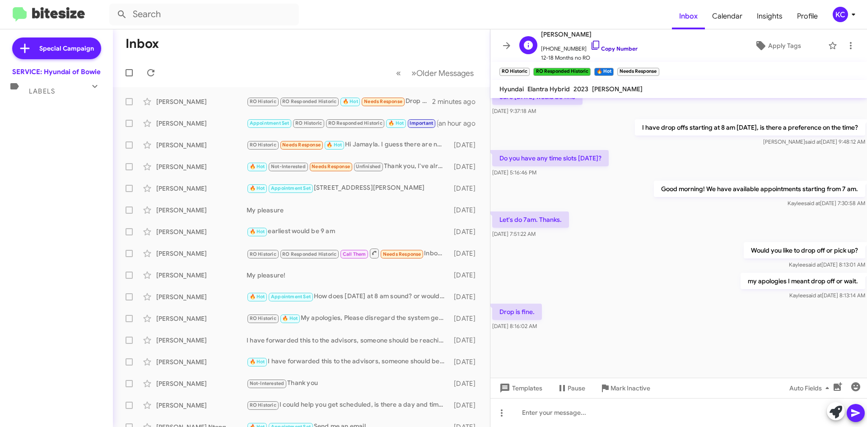
click at [615, 49] on link "Copy Number" at bounding box center [613, 48] width 47 height 7
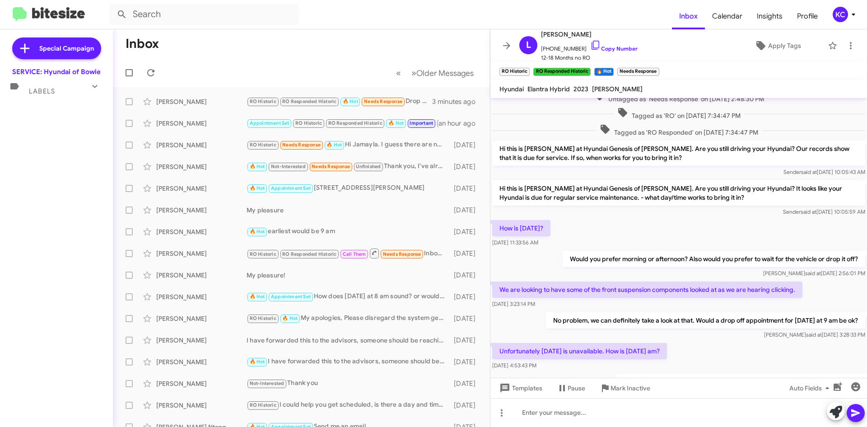
scroll to position [40, 0]
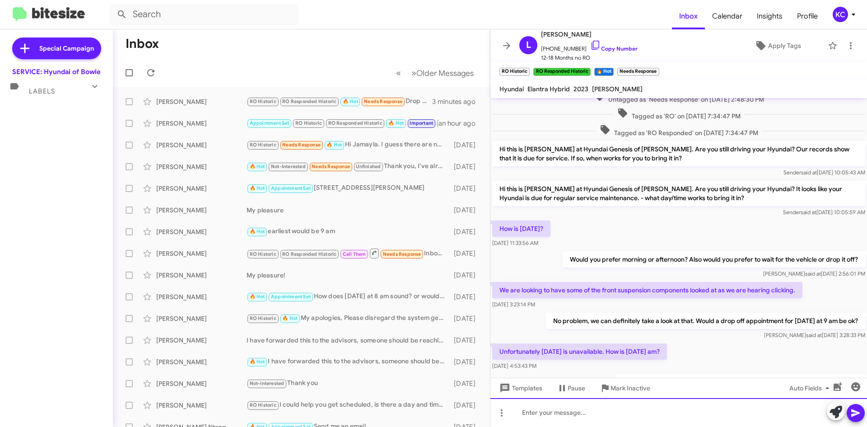
click at [541, 403] on div at bounding box center [678, 412] width 376 height 29
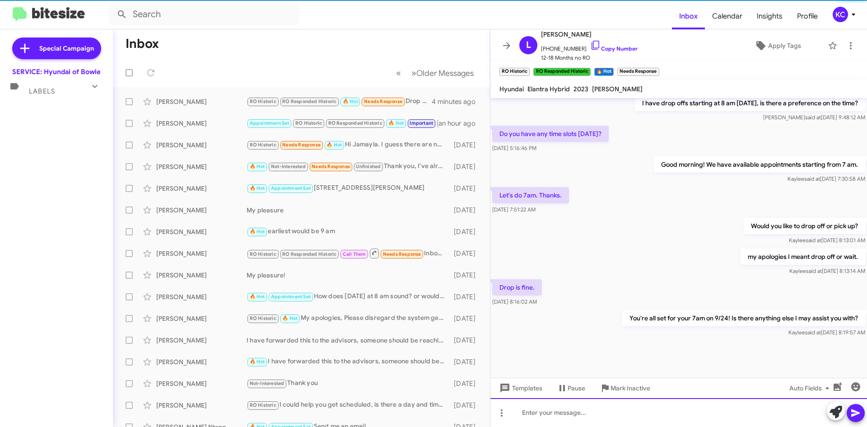
scroll to position [389, 0]
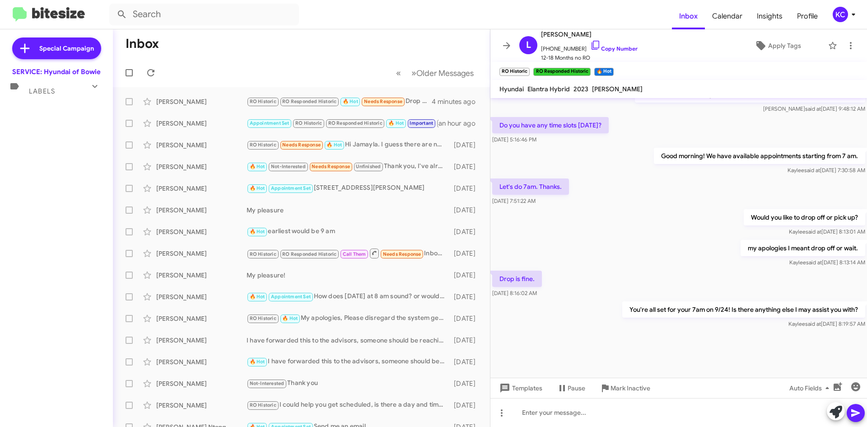
click at [687, 316] on p "You're all set for your 7am on 9/24! Is there anything else I may assist you wi…" at bounding box center [743, 309] width 243 height 16
click at [509, 97] on mat-toolbar "Hyundai Elantra Hybrid 2023 [PERSON_NAME]" at bounding box center [678, 89] width 376 height 18
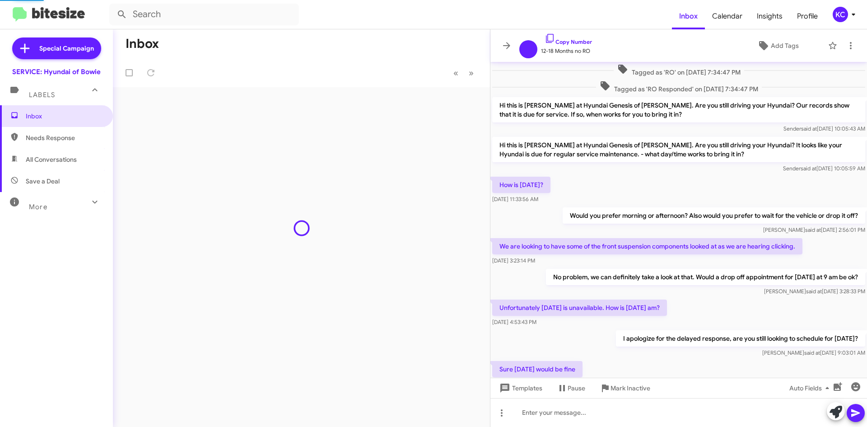
scroll to position [334, 0]
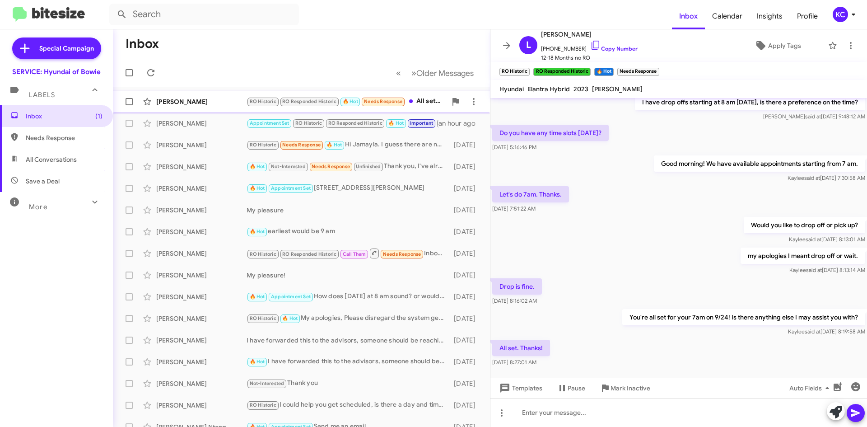
click at [209, 95] on div "Loren Lavoy RO Historic RO Responded Historic 🔥 Hot Needs Response All set. Tha…" at bounding box center [301, 102] width 362 height 18
click at [158, 74] on span at bounding box center [151, 72] width 18 height 11
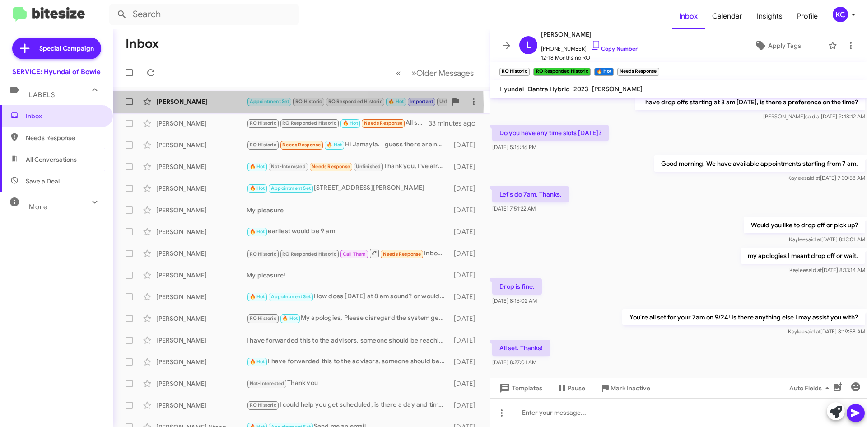
click at [196, 105] on div "[PERSON_NAME]" at bounding box center [201, 101] width 90 height 9
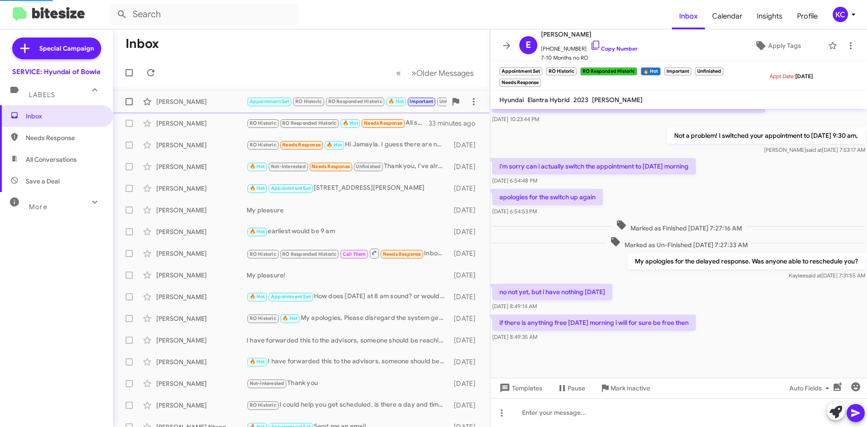
scroll to position [316, 0]
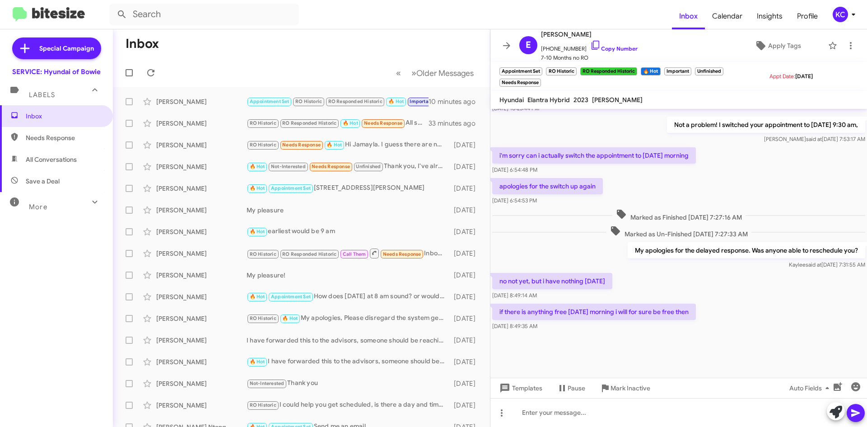
click at [666, 149] on p "i'm sorry can i actually switch the appointment to sunday morning" at bounding box center [594, 155] width 204 height 16
click at [590, 42] on icon at bounding box center [595, 45] width 11 height 11
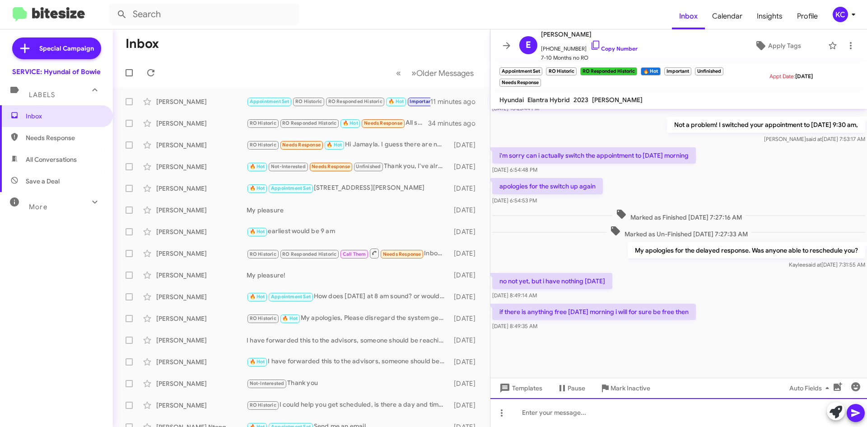
click at [583, 404] on div at bounding box center [678, 412] width 376 height 29
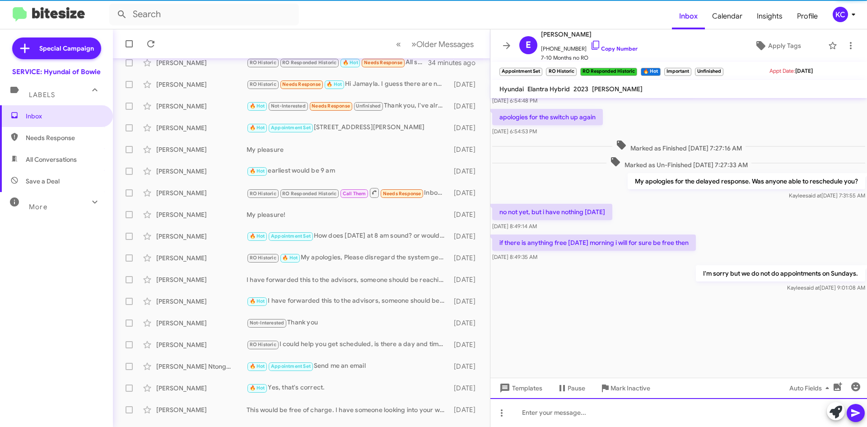
scroll to position [90, 0]
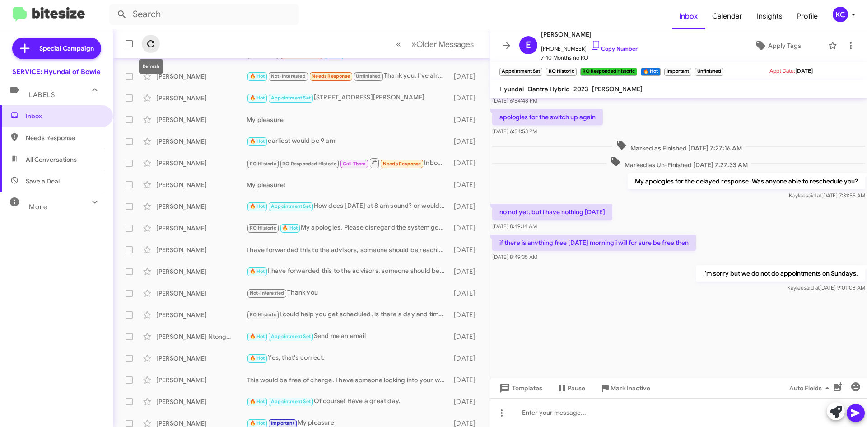
click at [150, 47] on icon at bounding box center [150, 43] width 11 height 11
